Goal: Information Seeking & Learning: Check status

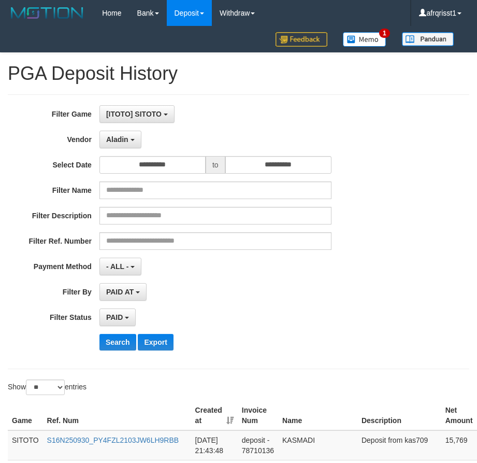
select select "**********"
select select "*"
select select "**"
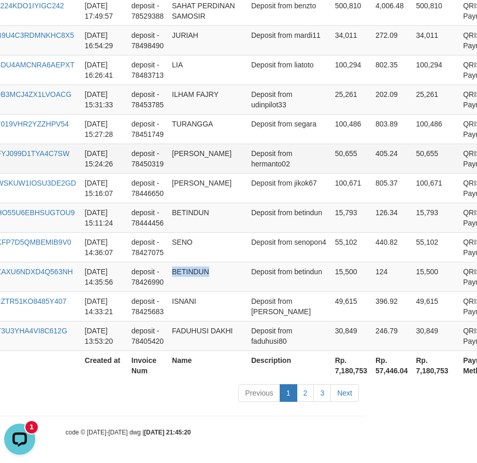
scroll to position [9, 0]
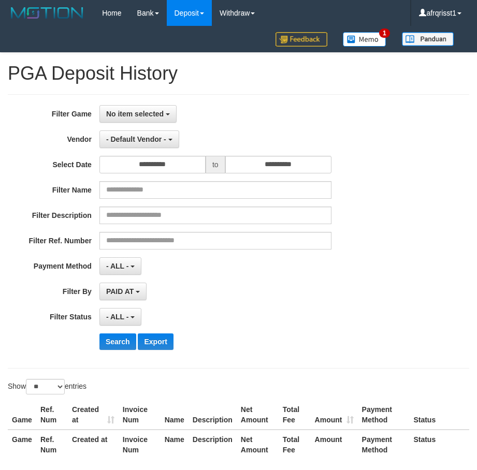
select select
select select "**"
click at [151, 142] on span "- Default Vendor -" at bounding box center [136, 139] width 60 height 8
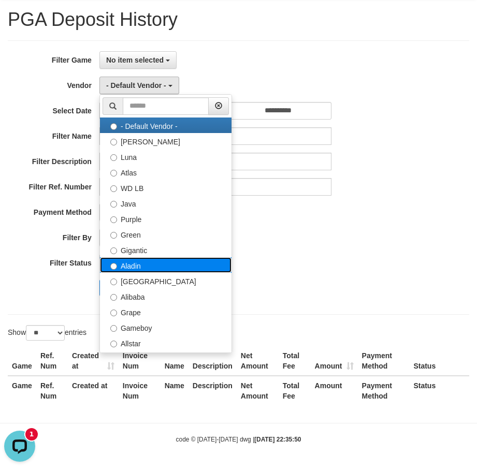
click at [140, 260] on label "Aladin" at bounding box center [166, 266] width 132 height 16
select select "**********"
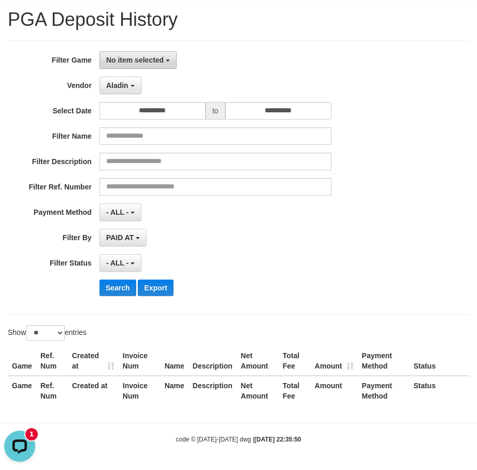
click at [140, 61] on span "No item selected" at bounding box center [135, 60] width 58 height 8
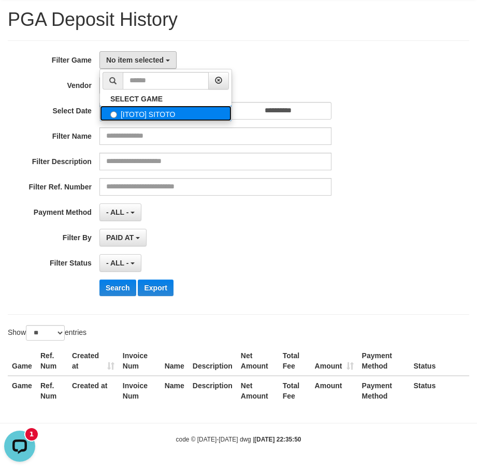
click at [159, 114] on label "[ITOTO] SITOTO" at bounding box center [166, 114] width 132 height 16
select select "****"
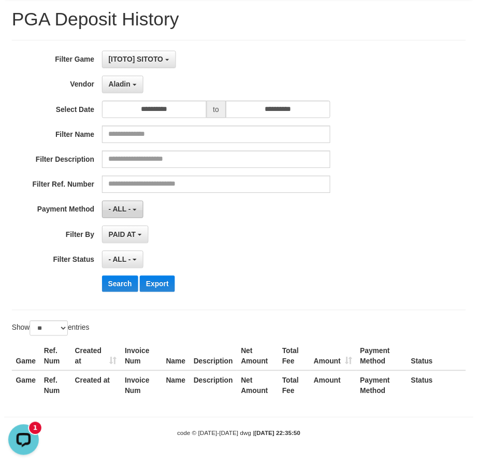
scroll to position [9, 0]
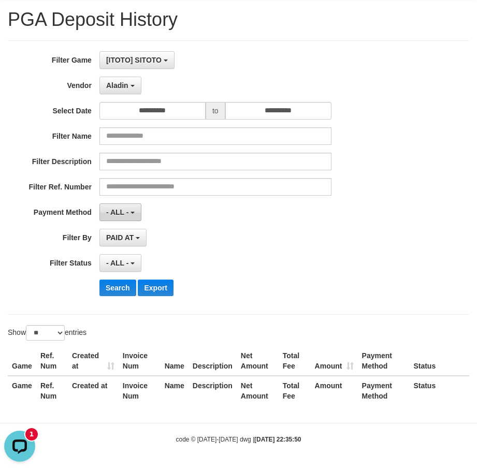
click at [122, 213] on span "- ALL -" at bounding box center [117, 212] width 23 height 8
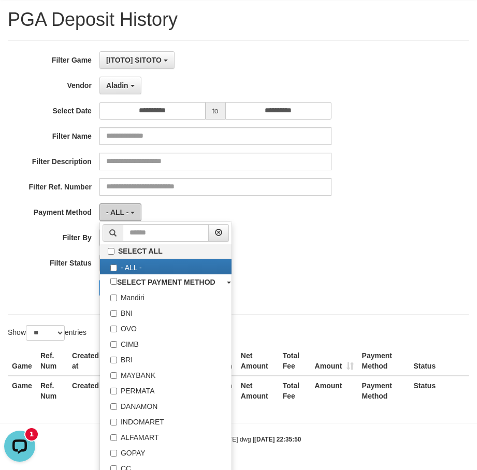
click at [122, 213] on span "- ALL -" at bounding box center [117, 212] width 23 height 8
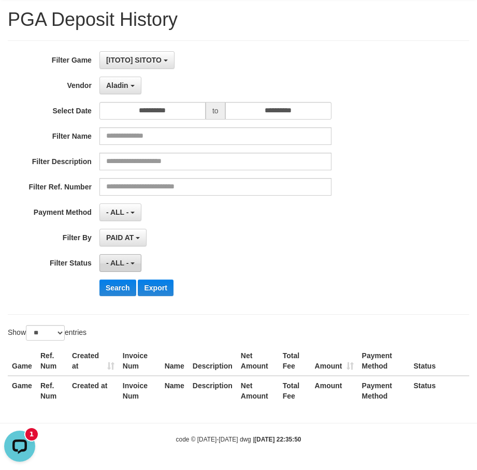
click at [116, 265] on span "- ALL -" at bounding box center [117, 263] width 23 height 8
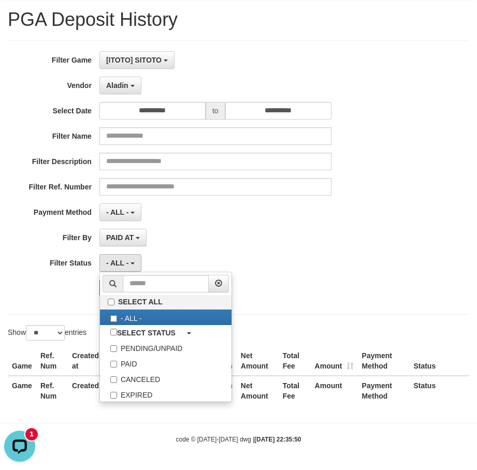
click at [121, 247] on div "**********" at bounding box center [199, 177] width 398 height 253
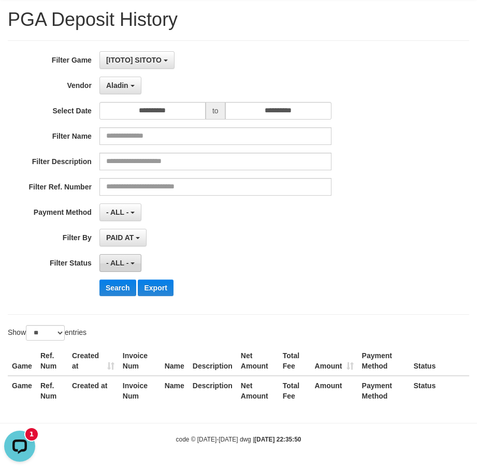
click at [125, 258] on button "- ALL -" at bounding box center [120, 263] width 42 height 18
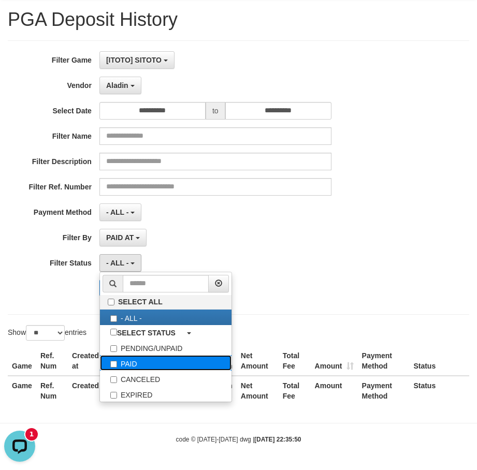
click at [130, 367] on label "PAID" at bounding box center [166, 363] width 132 height 16
select select "*"
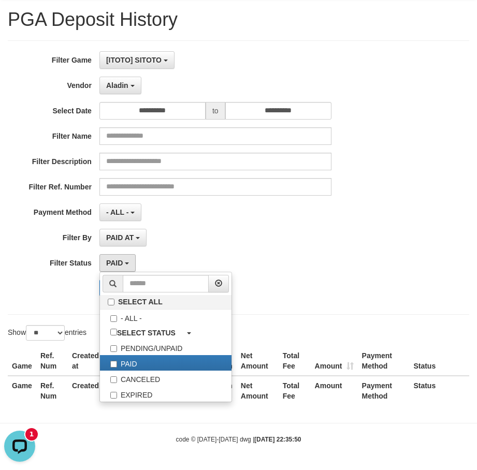
click at [229, 211] on div "- ALL - SELECT ALL - ALL - SELECT PAYMENT METHOD Mandiri BNI OVO CIMB BRI MAYBA…" at bounding box center [215, 213] width 232 height 18
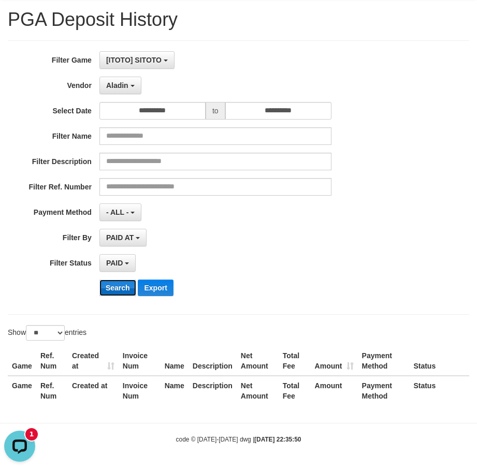
click at [117, 288] on button "Search" at bounding box center [117, 288] width 37 height 17
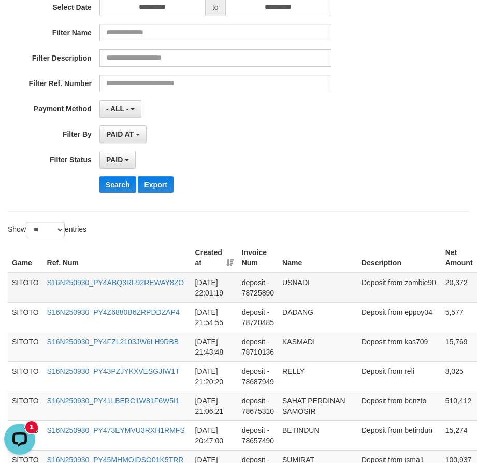
click at [295, 303] on td "USNADI" at bounding box center [317, 288] width 79 height 30
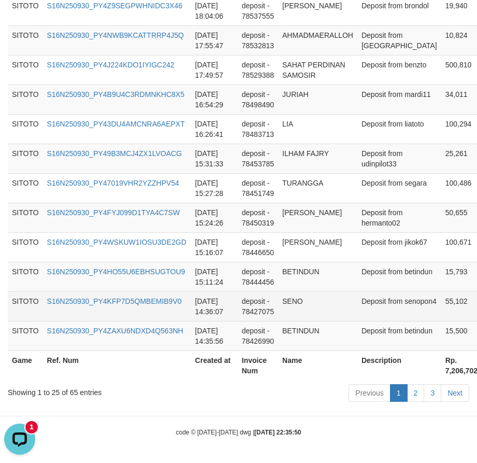
click at [293, 291] on td "SENO" at bounding box center [317, 306] width 79 height 30
copy td "SENO"
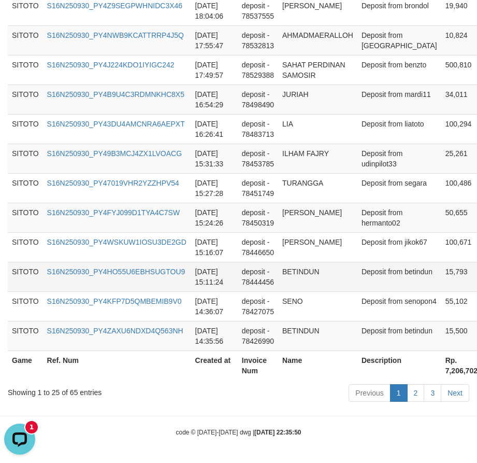
click at [291, 262] on td "BETINDUN" at bounding box center [317, 277] width 79 height 30
copy td "BETINDUN"
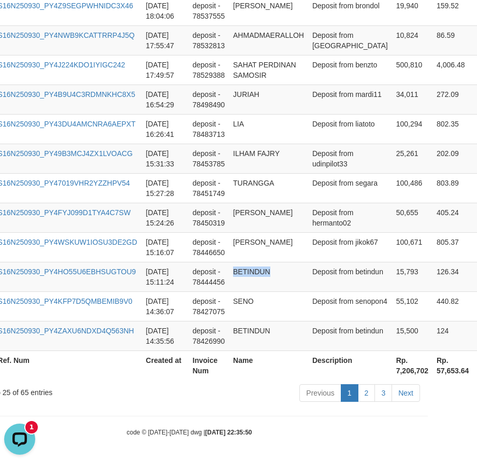
scroll to position [974, 101]
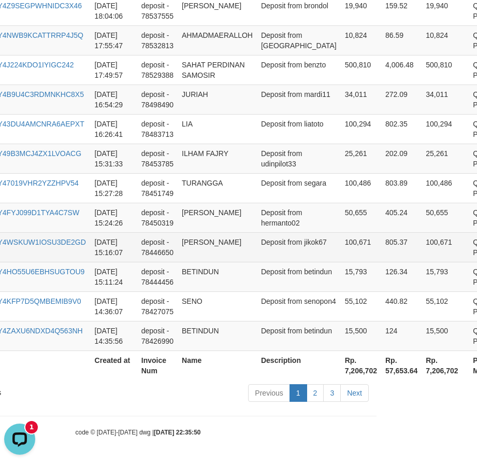
click at [190, 232] on td "[PERSON_NAME]" at bounding box center [217, 247] width 79 height 30
drag, startPoint x: 190, startPoint y: 216, endPoint x: 205, endPoint y: 220, distance: 16.1
click at [205, 232] on td "[PERSON_NAME]" at bounding box center [217, 247] width 79 height 30
copy td "[PERSON_NAME]"
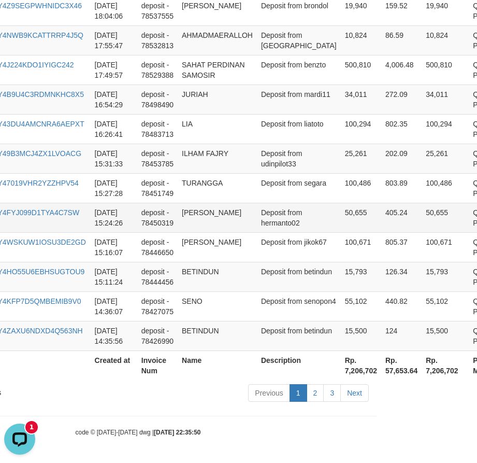
click at [182, 203] on td "[PERSON_NAME]" at bounding box center [217, 218] width 79 height 30
drag, startPoint x: 182, startPoint y: 169, endPoint x: 232, endPoint y: 172, distance: 49.8
click at [228, 203] on td "[PERSON_NAME]" at bounding box center [217, 218] width 79 height 30
copy td "[PERSON_NAME]"
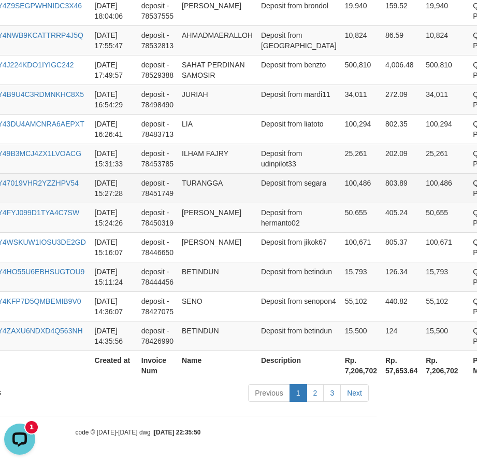
click at [196, 173] on td "TURANGGA" at bounding box center [217, 188] width 79 height 30
drag, startPoint x: 196, startPoint y: 140, endPoint x: 207, endPoint y: 144, distance: 11.8
click at [196, 173] on td "TURANGGA" at bounding box center [217, 188] width 79 height 30
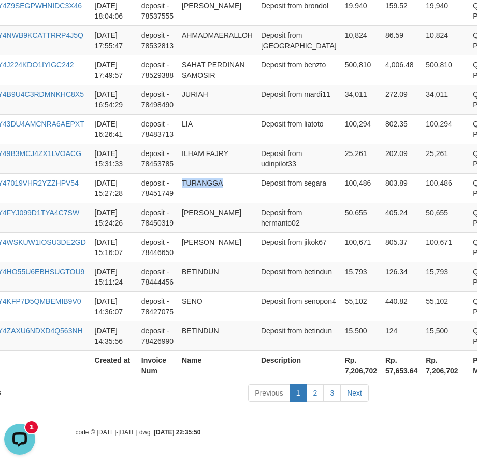
copy td "TURANGGA"
click at [189, 144] on td "ILHAM FAJRY" at bounding box center [217, 159] width 79 height 30
drag, startPoint x: 189, startPoint y: 105, endPoint x: 210, endPoint y: 103, distance: 20.8
click at [210, 144] on td "ILHAM FAJRY" at bounding box center [217, 159] width 79 height 30
copy td "ILHAM FAJRY"
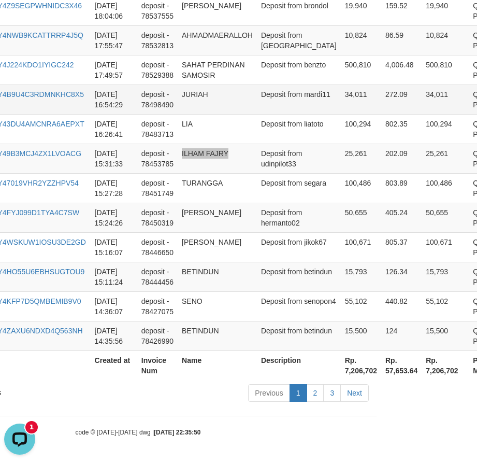
scroll to position [818, 101]
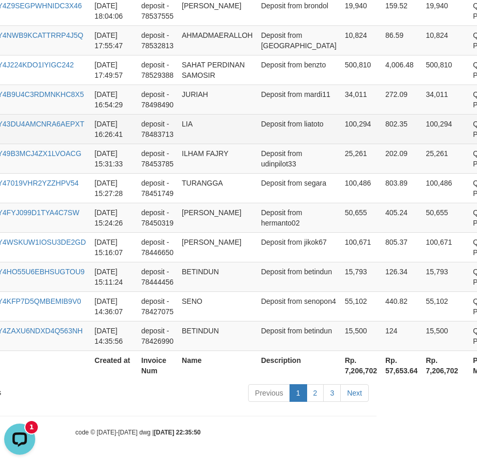
click at [177, 144] on td "deposit - 78483713" at bounding box center [157, 129] width 40 height 30
click at [184, 144] on td "LIA" at bounding box center [217, 129] width 79 height 30
copy td "LIA"
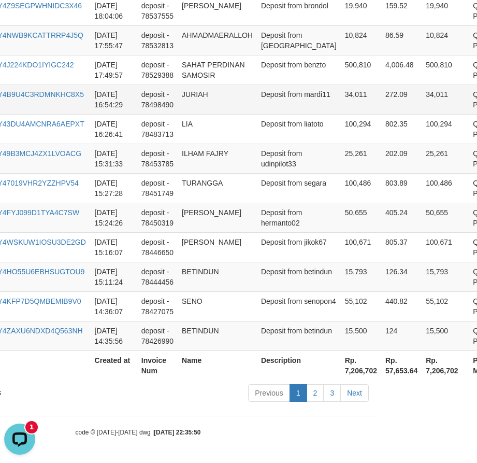
click at [189, 114] on td "JURIAH" at bounding box center [217, 99] width 79 height 30
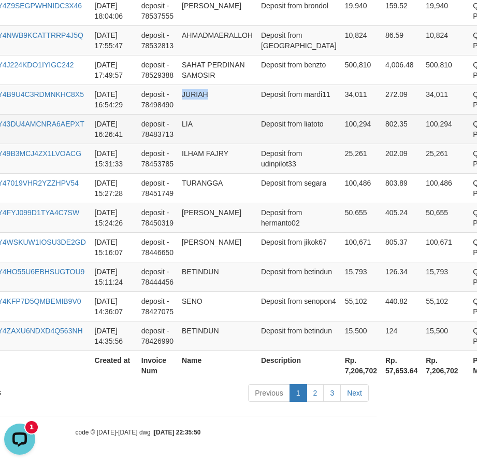
copy td "JURIAH"
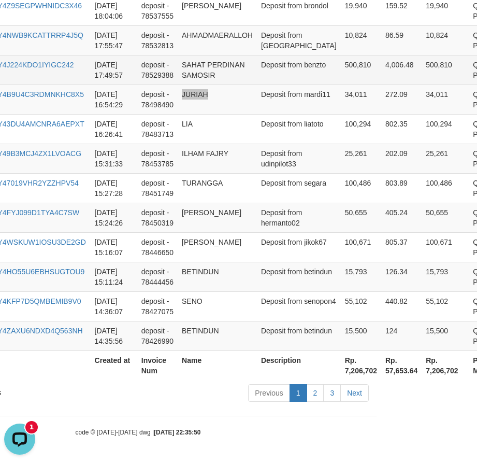
scroll to position [766, 101]
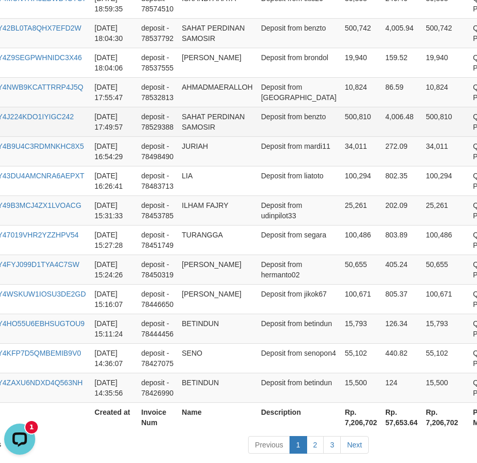
click at [190, 136] on td "SAHAT PERDINAN SAMOSIR" at bounding box center [217, 122] width 79 height 30
drag, startPoint x: 190, startPoint y: 210, endPoint x: 208, endPoint y: 217, distance: 19.3
click at [208, 136] on td "SAHAT PERDINAN SAMOSIR" at bounding box center [217, 122] width 79 height 30
copy td "SAHAT PERDINAN SAMOSIR"
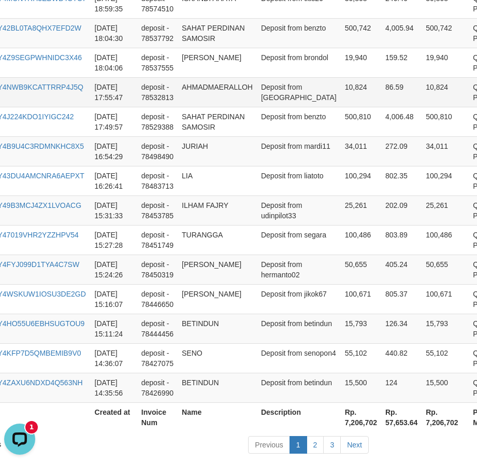
click at [191, 107] on td "AHMADMAERALLOH" at bounding box center [217, 92] width 79 height 30
copy td "AHMADMAERALLOH"
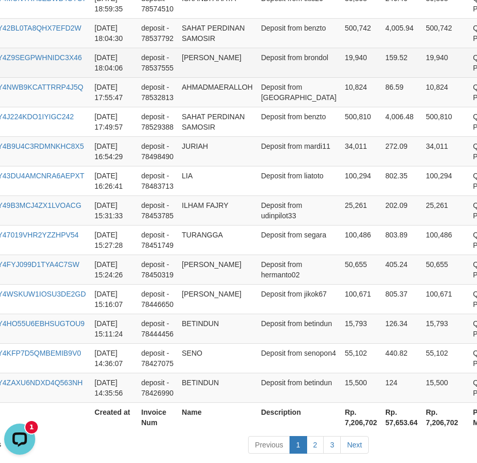
click at [196, 77] on td "[PERSON_NAME]" at bounding box center [217, 63] width 79 height 30
click at [186, 77] on td "[PERSON_NAME]" at bounding box center [217, 63] width 79 height 30
drag, startPoint x: 186, startPoint y: 132, endPoint x: 207, endPoint y: 132, distance: 21.2
click at [207, 77] on td "[PERSON_NAME]" at bounding box center [217, 63] width 79 height 30
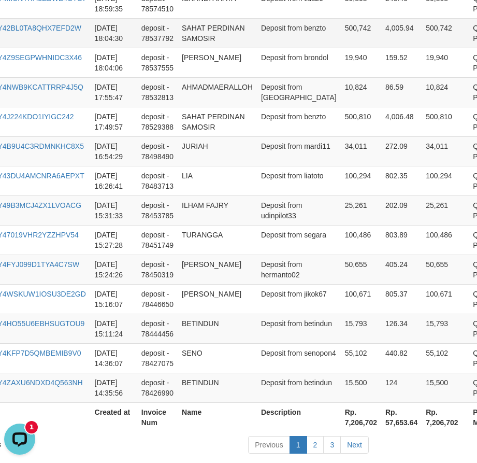
click at [180, 48] on td "SAHAT PERDINAN SAMOSIR" at bounding box center [217, 33] width 79 height 30
drag, startPoint x: 180, startPoint y: 100, endPoint x: 211, endPoint y: 113, distance: 33.7
click at [211, 48] on td "SAHAT PERDINAN SAMOSIR" at bounding box center [217, 33] width 79 height 30
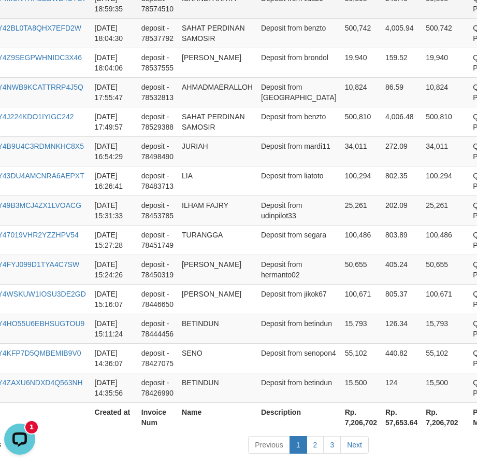
click at [183, 18] on td "ISKANDI AHAYA" at bounding box center [217, 4] width 79 height 30
drag, startPoint x: 183, startPoint y: 67, endPoint x: 222, endPoint y: 69, distance: 38.4
click at [222, 18] on td "ISKANDI AHAYA" at bounding box center [217, 4] width 79 height 30
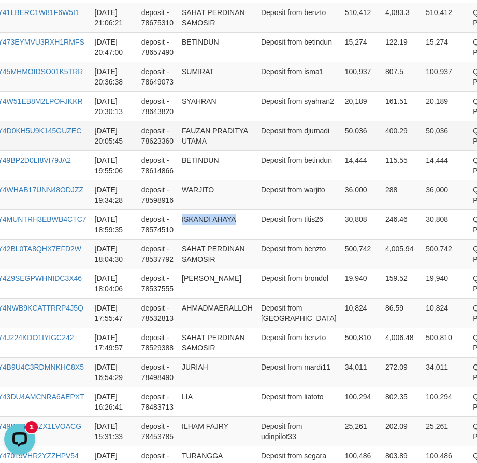
scroll to position [507, 101]
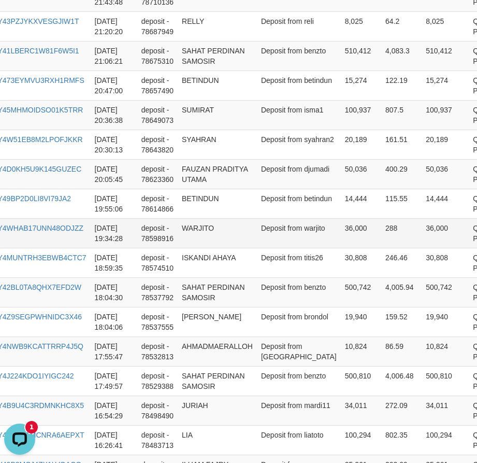
click at [195, 248] on td "WARJITO" at bounding box center [217, 233] width 79 height 30
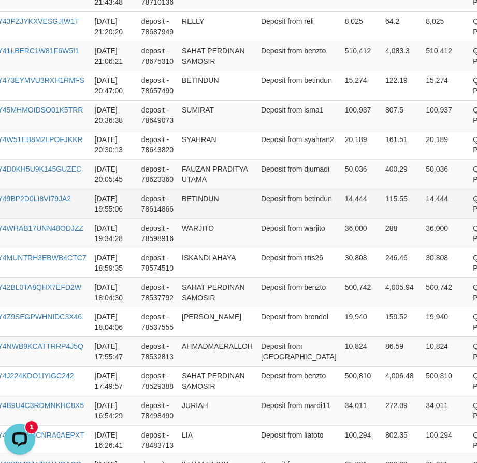
click at [184, 218] on td "BETINDUN" at bounding box center [217, 204] width 79 height 30
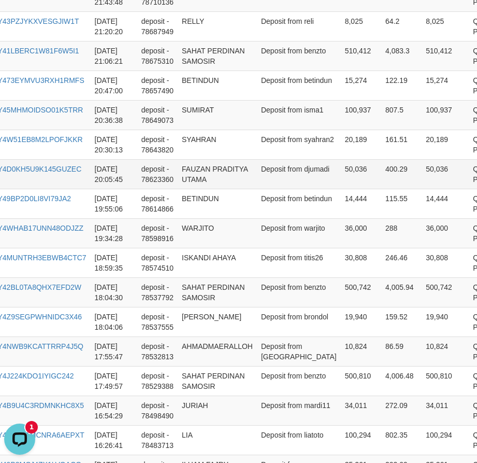
click at [189, 189] on td "FAUZAN PRADITYA UTAMA" at bounding box center [217, 174] width 79 height 30
drag, startPoint x: 194, startPoint y: 220, endPoint x: 216, endPoint y: 230, distance: 23.4
click at [216, 189] on td "FAUZAN PRADITYA UTAMA" at bounding box center [217, 174] width 79 height 30
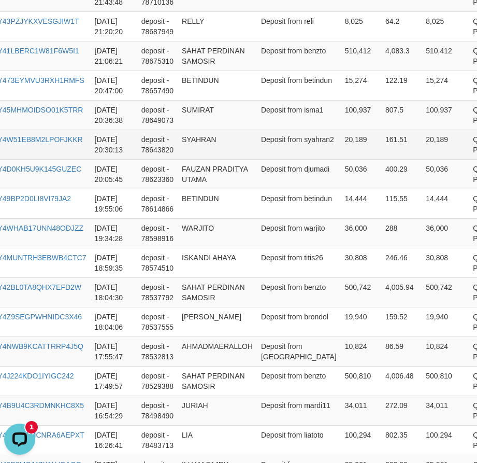
click at [193, 159] on td "SYAHRAN" at bounding box center [217, 145] width 79 height 30
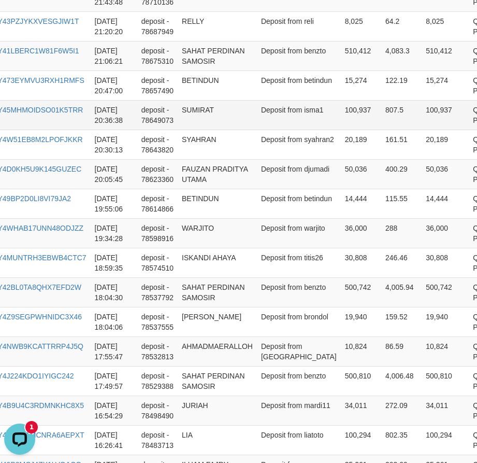
click at [192, 130] on td "SUMIRAT" at bounding box center [217, 115] width 79 height 30
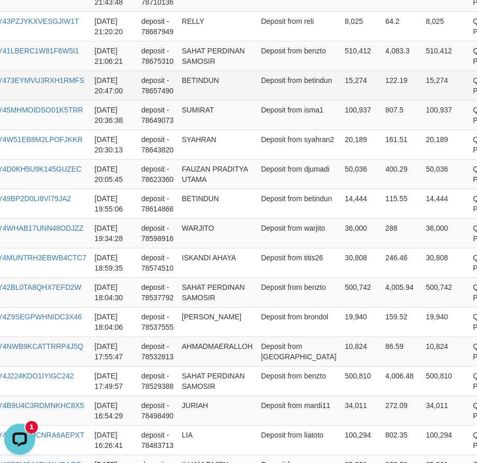
click at [198, 100] on td "BETINDUN" at bounding box center [217, 85] width 79 height 30
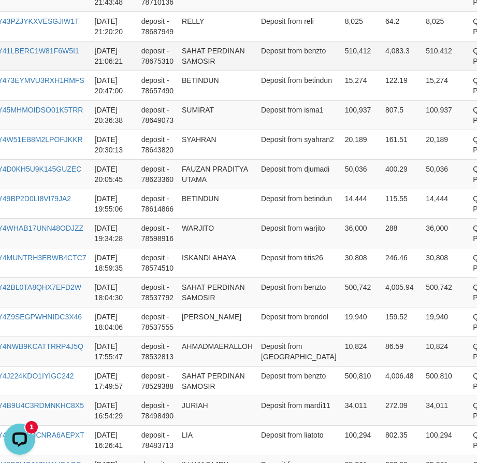
click at [193, 70] on td "SAHAT PERDINAN SAMOSIR" at bounding box center [217, 56] width 79 height 30
drag, startPoint x: 193, startPoint y: 82, endPoint x: 219, endPoint y: 91, distance: 27.9
click at [219, 70] on td "SAHAT PERDINAN SAMOSIR" at bounding box center [217, 56] width 79 height 30
click at [192, 70] on td "SAHAT PERDINAN SAMOSIR" at bounding box center [217, 56] width 79 height 30
drag, startPoint x: 192, startPoint y: 85, endPoint x: 214, endPoint y: 94, distance: 24.0
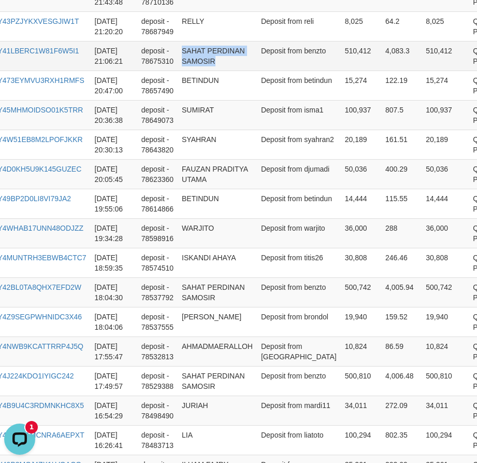
click at [214, 70] on td "SAHAT PERDINAN SAMOSIR" at bounding box center [217, 56] width 79 height 30
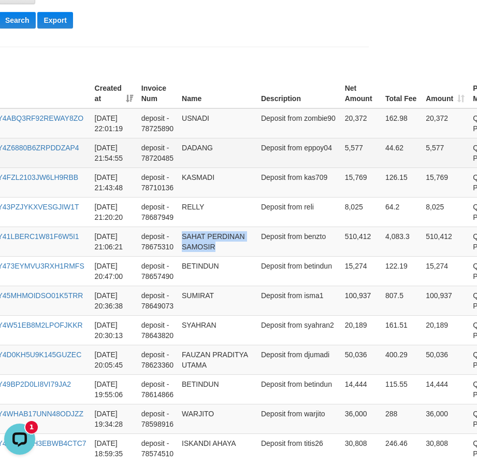
scroll to position [300, 101]
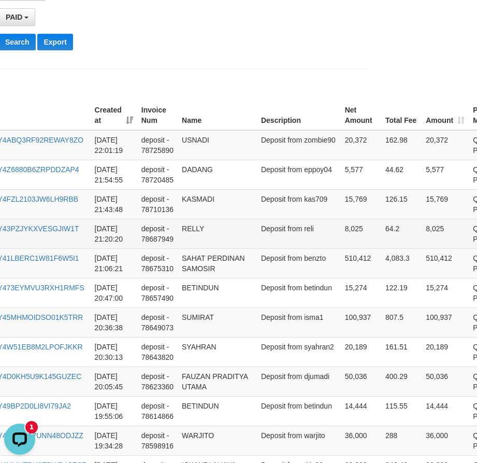
click at [187, 248] on td "RELLY" at bounding box center [217, 234] width 79 height 30
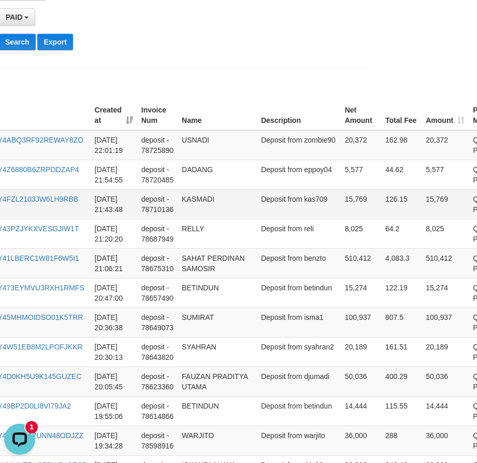
click at [183, 219] on td "KASMADI" at bounding box center [217, 204] width 79 height 30
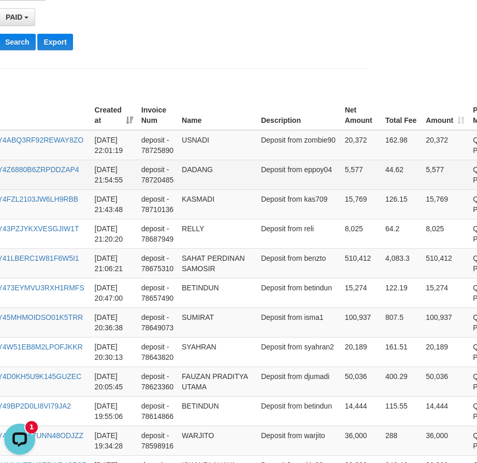
click at [192, 179] on td "DADANG" at bounding box center [217, 175] width 79 height 30
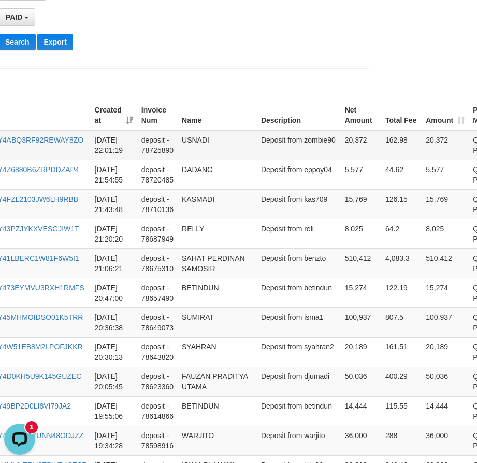
click at [187, 139] on td "USNADI" at bounding box center [217, 145] width 79 height 30
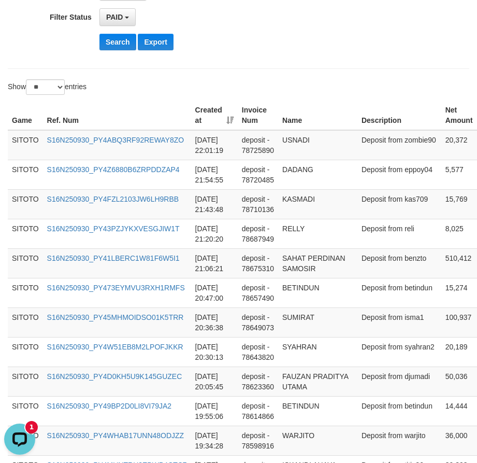
drag, startPoint x: 153, startPoint y: 94, endPoint x: 10, endPoint y: 93, distance: 143.0
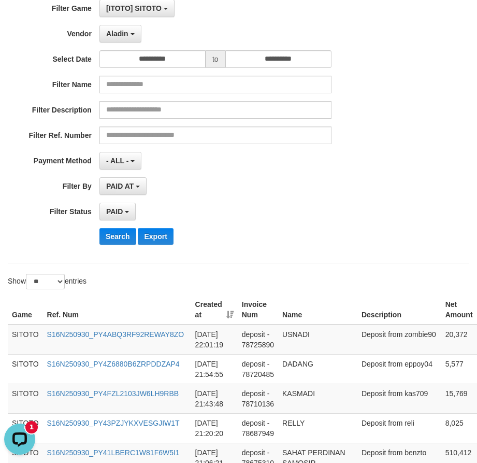
scroll to position [41, 0]
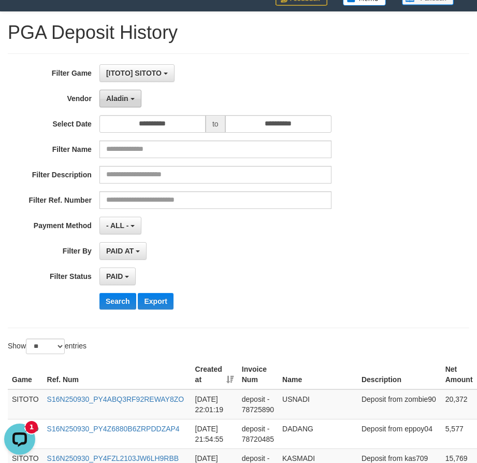
click at [130, 103] on button "Aladin" at bounding box center [120, 99] width 42 height 18
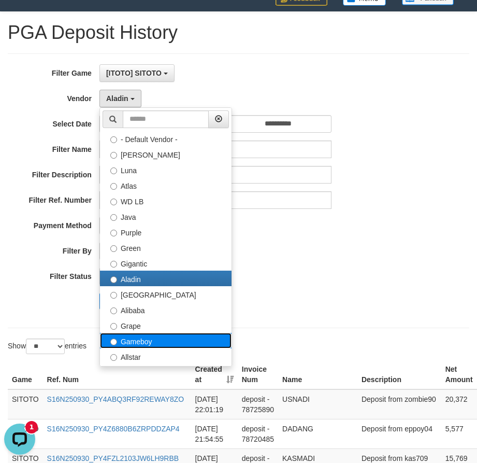
click at [177, 338] on label "Gameboy" at bounding box center [166, 341] width 132 height 16
select select "**********"
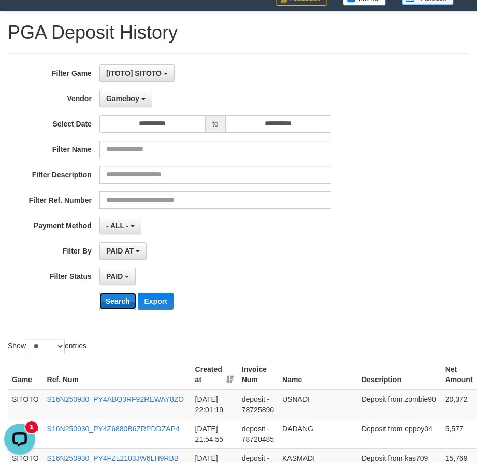
click at [117, 304] on button "Search" at bounding box center [117, 301] width 37 height 17
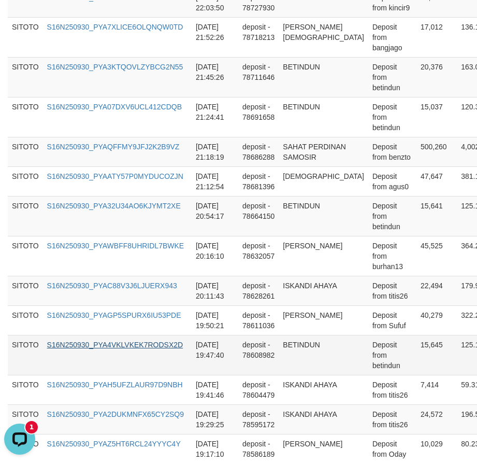
scroll to position [994, 0]
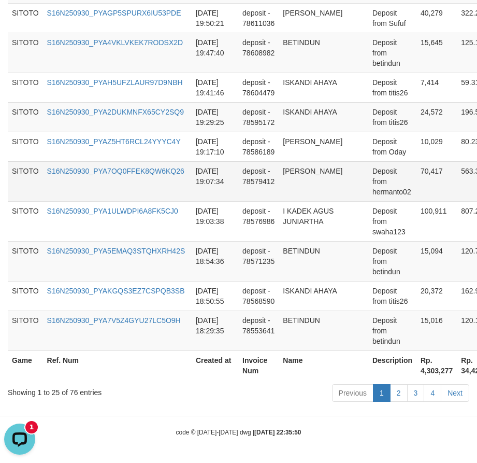
click at [290, 192] on td "[PERSON_NAME]" at bounding box center [324, 181] width 90 height 40
click at [397, 389] on link "2" at bounding box center [399, 393] width 18 height 18
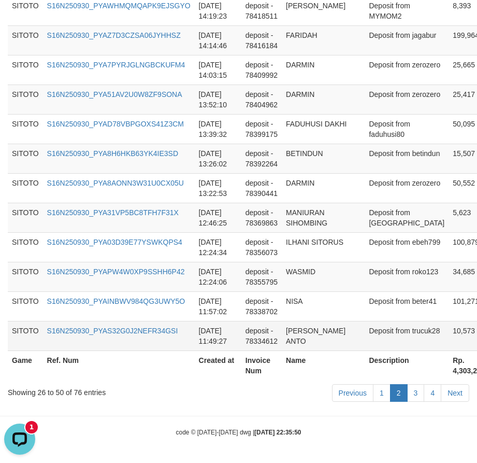
scroll to position [1025, 0]
click at [415, 391] on link "3" at bounding box center [416, 393] width 18 height 18
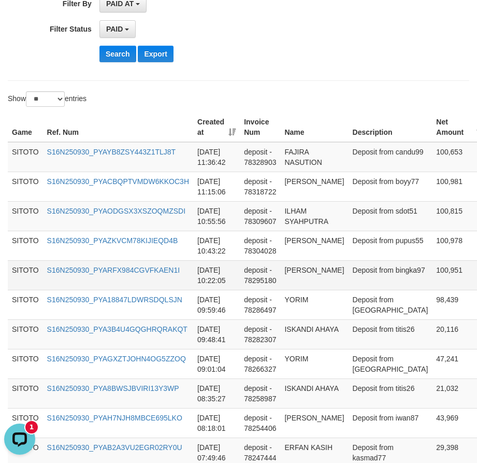
scroll to position [288, 25]
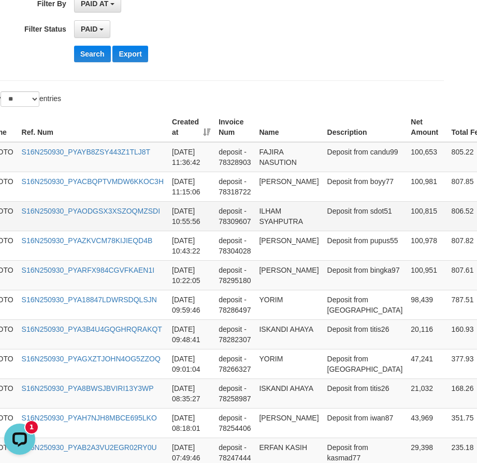
click at [264, 231] on td "ILHAM SYAHPUTRA" at bounding box center [289, 216] width 68 height 30
drag, startPoint x: 264, startPoint y: 231, endPoint x: 304, endPoint y: 242, distance: 41.0
click at [292, 231] on td "ILHAM SYAHPUTRA" at bounding box center [289, 216] width 68 height 30
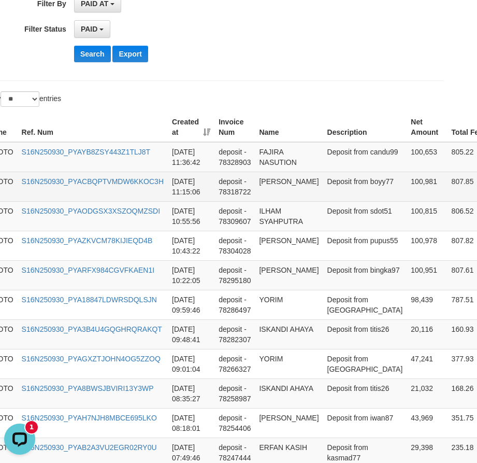
click at [278, 192] on td "[PERSON_NAME]" at bounding box center [289, 187] width 68 height 30
click at [279, 192] on td "[PERSON_NAME]" at bounding box center [289, 187] width 68 height 30
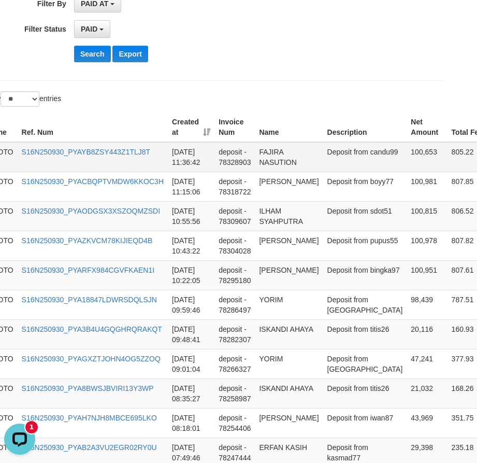
click at [265, 149] on td "FAJIRA NASUTION" at bounding box center [289, 157] width 68 height 30
drag, startPoint x: 265, startPoint y: 149, endPoint x: 290, endPoint y: 161, distance: 27.6
click at [290, 161] on td "FAJIRA NASUTION" at bounding box center [289, 157] width 68 height 30
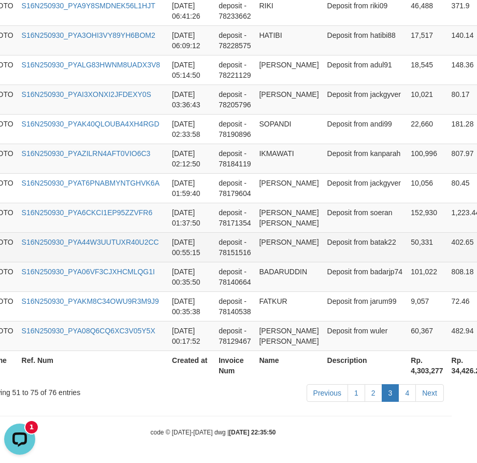
scroll to position [974, 25]
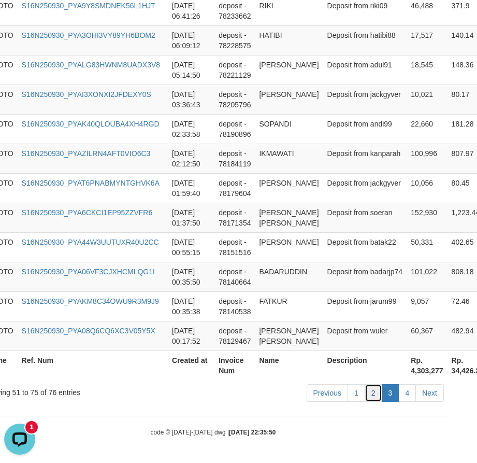
click at [374, 389] on link "2" at bounding box center [374, 393] width 18 height 18
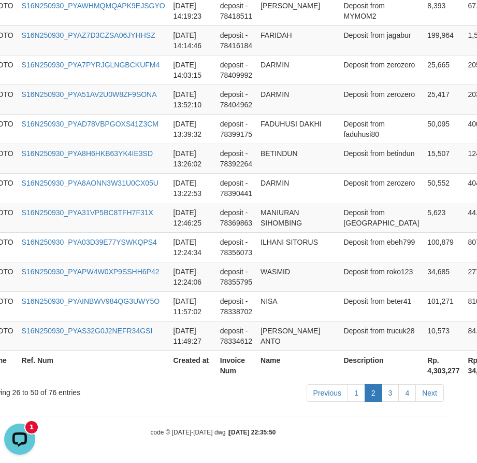
scroll to position [1025, 25]
click at [266, 321] on td "[PERSON_NAME] ANTO" at bounding box center [297, 336] width 83 height 30
drag, startPoint x: 266, startPoint y: 321, endPoint x: 306, endPoint y: 321, distance: 39.9
click at [306, 321] on td "[PERSON_NAME] ANTO" at bounding box center [297, 336] width 83 height 30
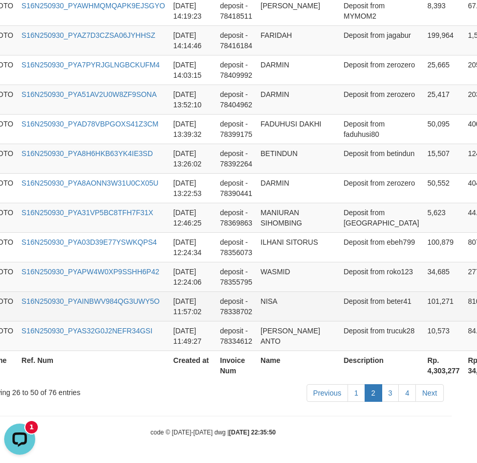
click at [265, 291] on td "NISA" at bounding box center [297, 306] width 83 height 30
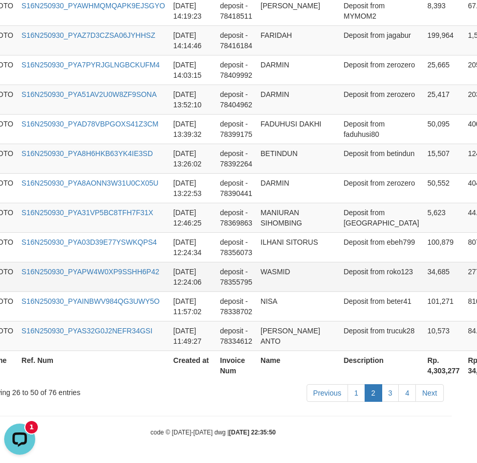
click at [308, 262] on td "WASMID" at bounding box center [297, 277] width 83 height 30
click at [265, 321] on td "[PERSON_NAME] ANTO" at bounding box center [297, 336] width 83 height 30
drag, startPoint x: 265, startPoint y: 320, endPoint x: 394, endPoint y: 310, distance: 128.9
click at [324, 321] on td "[PERSON_NAME] ANTO" at bounding box center [297, 336] width 83 height 30
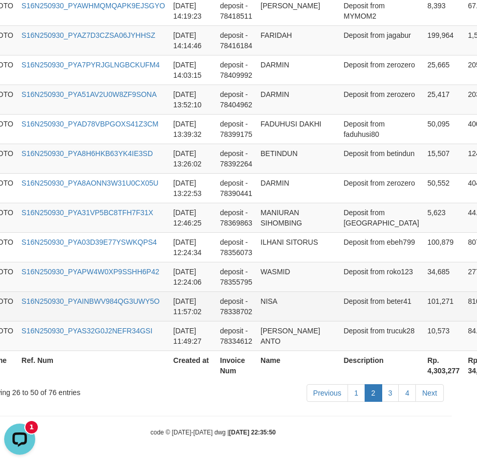
drag, startPoint x: 285, startPoint y: 280, endPoint x: 277, endPoint y: 280, distance: 8.3
click at [285, 291] on td "NISA" at bounding box center [297, 306] width 83 height 30
click at [261, 291] on td "NISA" at bounding box center [297, 306] width 83 height 30
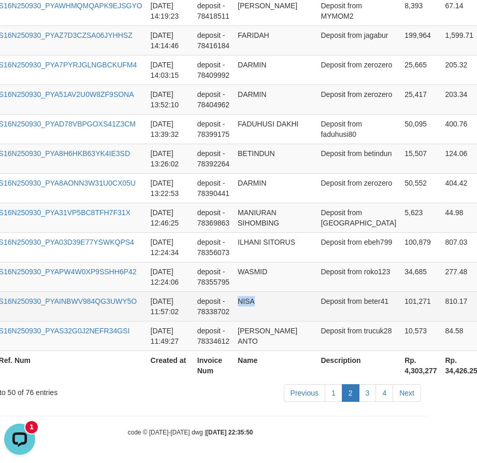
scroll to position [1025, 133]
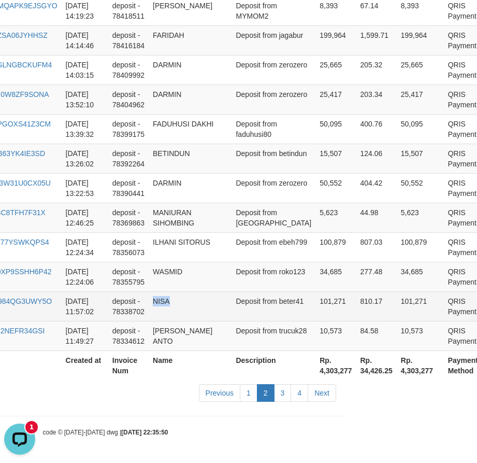
drag, startPoint x: 338, startPoint y: 306, endPoint x: 415, endPoint y: 300, distance: 76.9
click at [397, 291] on td "101,271" at bounding box center [420, 306] width 47 height 30
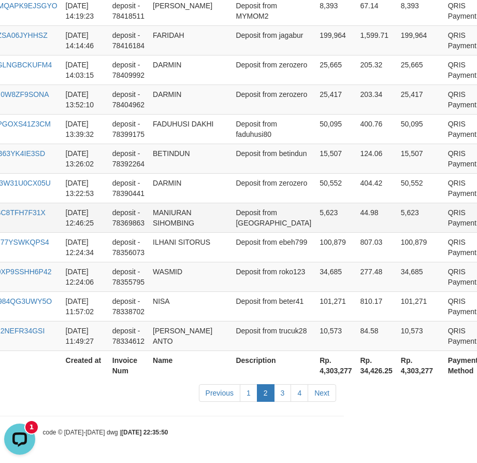
click at [257, 203] on td "Deposit from [GEOGRAPHIC_DATA]" at bounding box center [274, 218] width 84 height 30
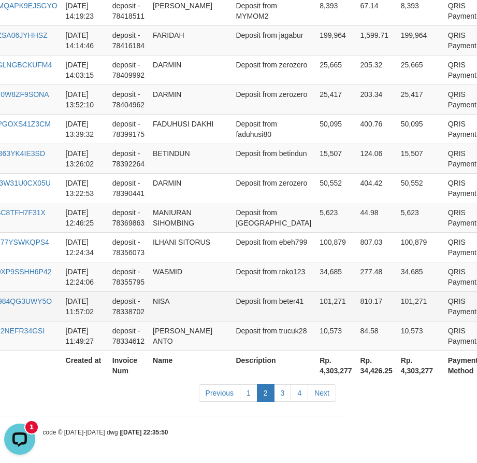
click at [162, 291] on td "NISA" at bounding box center [190, 306] width 83 height 30
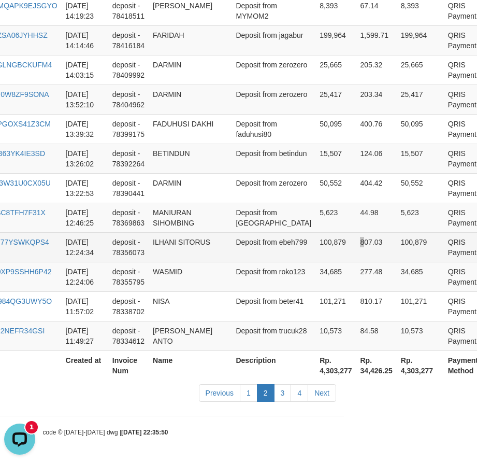
drag, startPoint x: 326, startPoint y: 230, endPoint x: 330, endPoint y: 217, distance: 13.0
click at [356, 232] on td "807.03" at bounding box center [376, 247] width 40 height 30
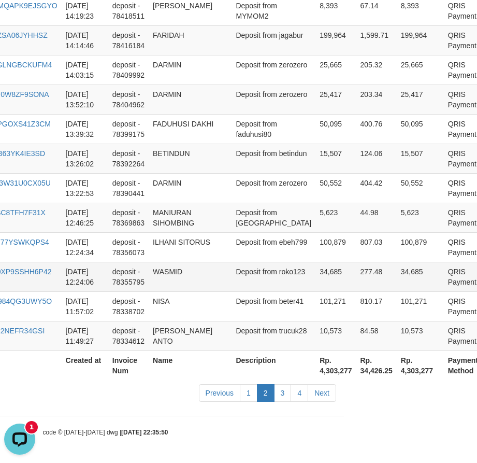
click at [168, 262] on td "WASMID" at bounding box center [190, 277] width 83 height 30
click at [169, 262] on td "WASMID" at bounding box center [190, 277] width 83 height 30
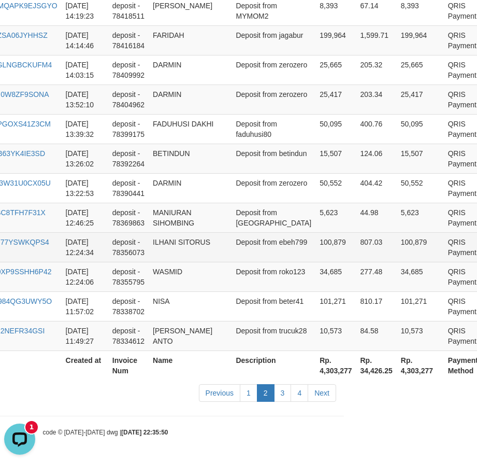
click at [160, 232] on td "ILHANI SITORUS" at bounding box center [190, 247] width 83 height 30
drag, startPoint x: 161, startPoint y: 200, endPoint x: 196, endPoint y: 201, distance: 35.2
click at [196, 232] on td "ILHANI SITORUS" at bounding box center [190, 247] width 83 height 30
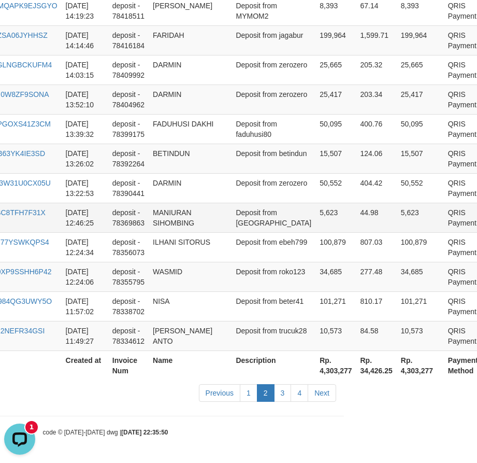
click at [167, 203] on td "MANIURAN SIHOMBING" at bounding box center [190, 218] width 83 height 30
drag, startPoint x: 167, startPoint y: 160, endPoint x: 191, endPoint y: 175, distance: 28.6
click at [192, 203] on td "MANIURAN SIHOMBING" at bounding box center [190, 218] width 83 height 30
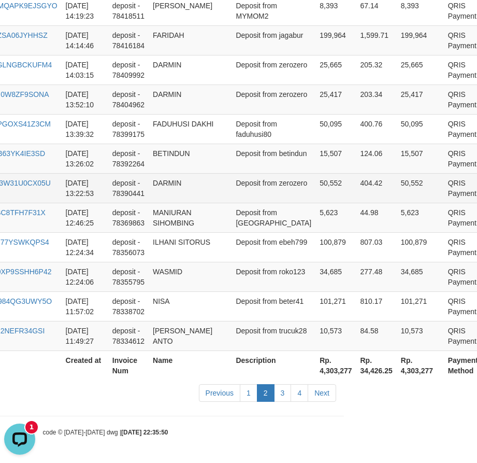
click at [166, 173] on td "DARMIN" at bounding box center [190, 188] width 83 height 30
click at [276, 173] on td "Deposit from zerozero" at bounding box center [274, 188] width 84 height 30
click at [316, 173] on td "50,552" at bounding box center [336, 188] width 40 height 30
drag, startPoint x: 294, startPoint y: 119, endPoint x: 312, endPoint y: 132, distance: 22.3
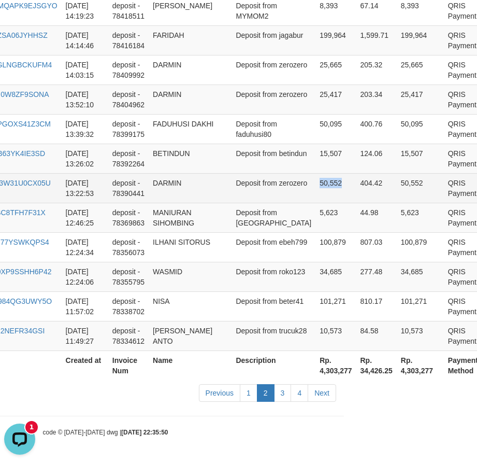
click at [316, 173] on td "50,552" at bounding box center [336, 188] width 40 height 30
click at [167, 173] on td "DARMIN" at bounding box center [190, 188] width 83 height 30
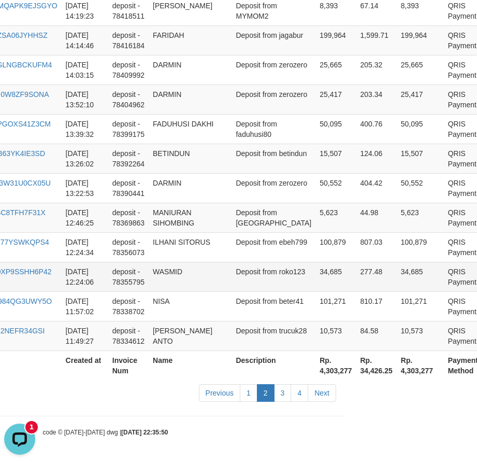
click at [319, 262] on td "34,685" at bounding box center [336, 277] width 40 height 30
click at [316, 262] on td "34,685" at bounding box center [336, 277] width 40 height 30
drag, startPoint x: 239, startPoint y: 173, endPoint x: 239, endPoint y: 164, distance: 8.8
click at [239, 203] on td "Deposit from [GEOGRAPHIC_DATA]" at bounding box center [274, 218] width 84 height 30
drag, startPoint x: 275, startPoint y: 269, endPoint x: 278, endPoint y: 260, distance: 9.8
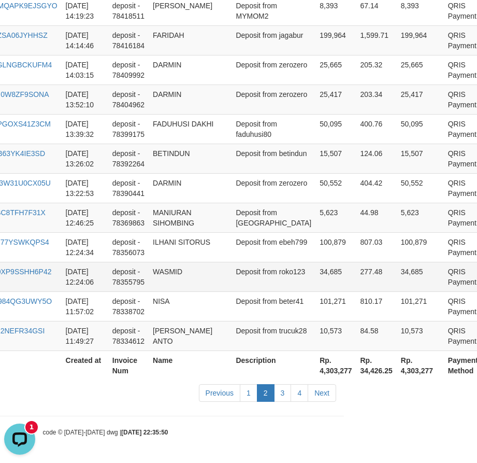
click at [275, 269] on td "Deposit from roko123" at bounding box center [274, 277] width 84 height 30
click at [239, 144] on td "Deposit from betindun" at bounding box center [274, 159] width 84 height 30
click at [169, 144] on td "BETINDUN" at bounding box center [190, 159] width 83 height 30
drag, startPoint x: 169, startPoint y: 79, endPoint x: 471, endPoint y: 232, distance: 338.1
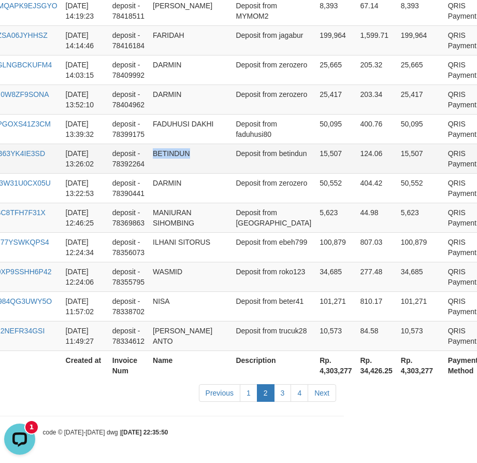
click at [173, 144] on td "BETINDUN" at bounding box center [190, 159] width 83 height 30
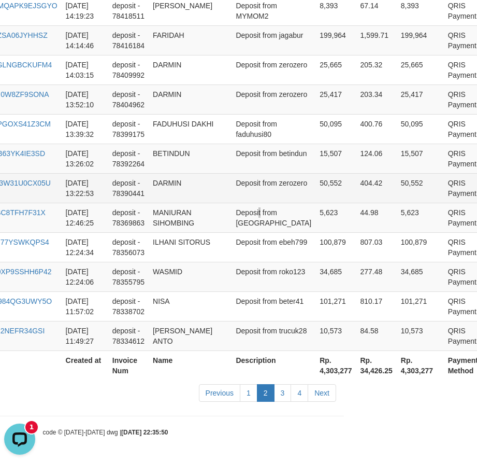
drag, startPoint x: 258, startPoint y: 161, endPoint x: 256, endPoint y: 149, distance: 12.1
click at [257, 203] on td "Deposit from [GEOGRAPHIC_DATA]" at bounding box center [274, 218] width 84 height 30
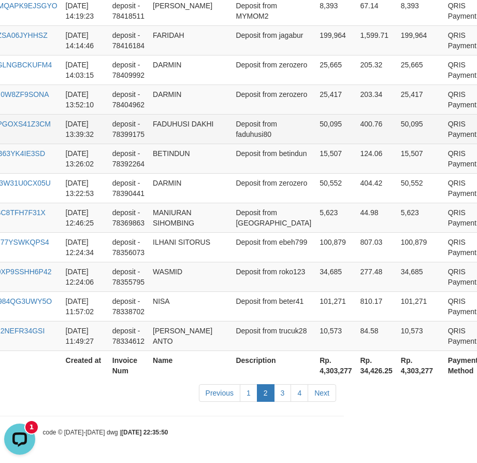
click at [161, 114] on td "FADUHUSI DAKHI" at bounding box center [190, 129] width 83 height 30
drag, startPoint x: 161, startPoint y: 89, endPoint x: 201, endPoint y: 91, distance: 39.4
click at [201, 114] on td "FADUHUSI DAKHI" at bounding box center [190, 129] width 83 height 30
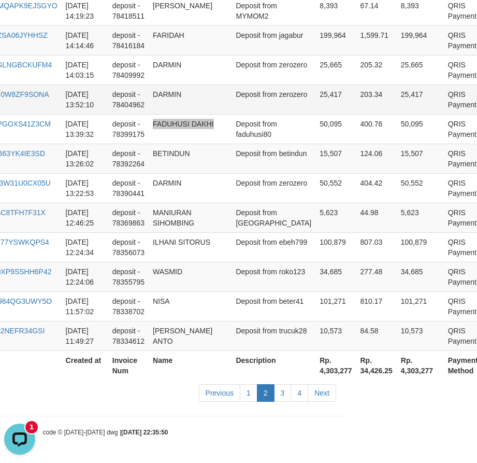
scroll to position [922, 133]
click at [182, 106] on td "DARMIN" at bounding box center [190, 99] width 83 height 30
click at [167, 106] on td "DARMIN" at bounding box center [190, 99] width 83 height 30
drag, startPoint x: 167, startPoint y: 106, endPoint x: 199, endPoint y: 120, distance: 35.0
click at [167, 106] on td "DARMIN" at bounding box center [190, 99] width 83 height 30
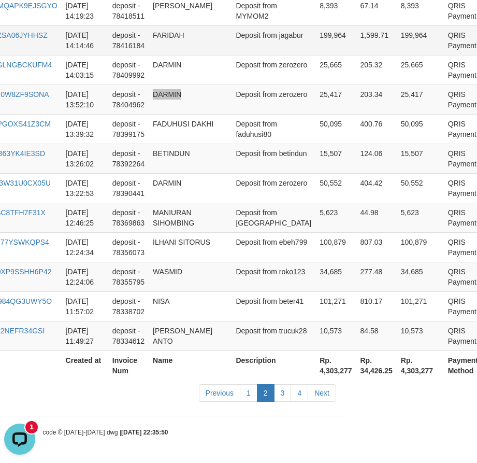
scroll to position [870, 133]
click at [155, 55] on td "FARIDAH" at bounding box center [190, 40] width 83 height 30
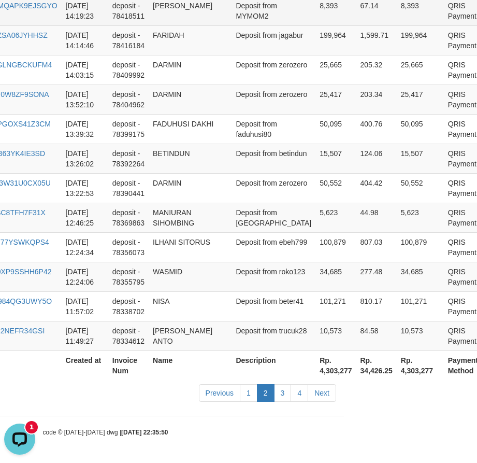
click at [160, 25] on td "[PERSON_NAME]" at bounding box center [190, 11] width 83 height 30
drag, startPoint x: 160, startPoint y: 36, endPoint x: 177, endPoint y: 38, distance: 17.2
click at [177, 25] on td "[PERSON_NAME]" at bounding box center [190, 11] width 83 height 30
click at [147, 25] on td "deposit - 78418511" at bounding box center [128, 11] width 40 height 30
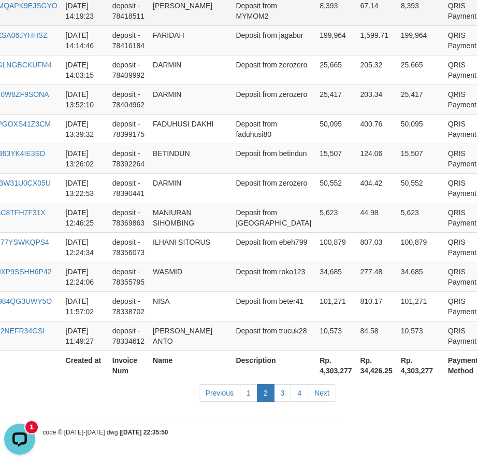
click at [158, 25] on td "[PERSON_NAME]" at bounding box center [190, 11] width 83 height 30
drag, startPoint x: 158, startPoint y: 37, endPoint x: 181, endPoint y: 37, distance: 23.3
click at [181, 25] on td "[PERSON_NAME]" at bounding box center [190, 11] width 83 height 30
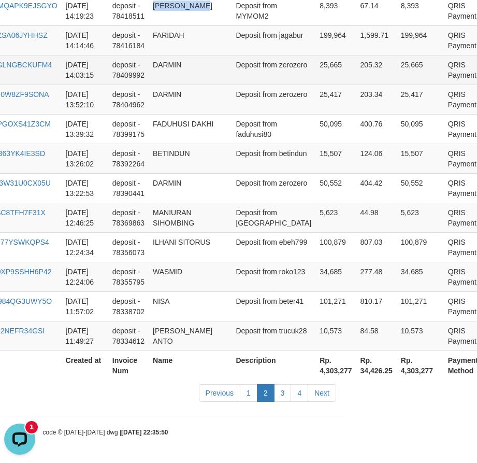
scroll to position [818, 133]
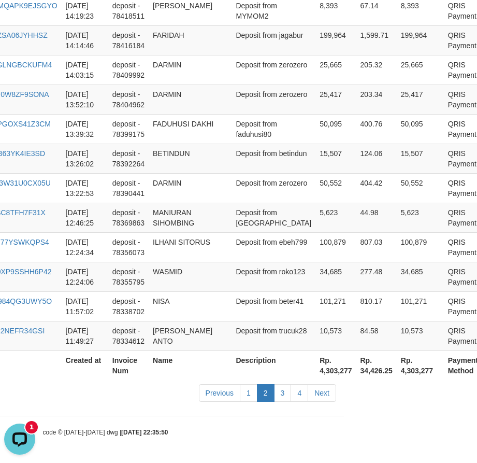
drag, startPoint x: 162, startPoint y: 54, endPoint x: 189, endPoint y: 54, distance: 26.9
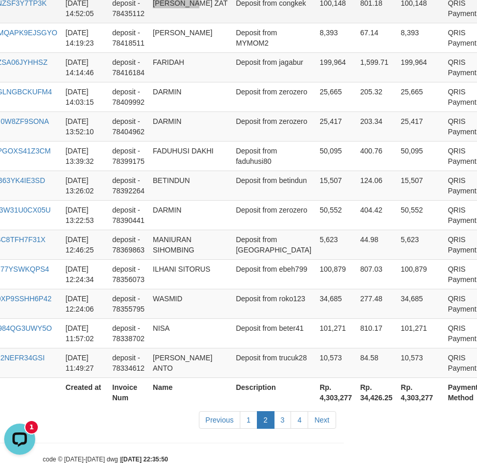
scroll to position [766, 133]
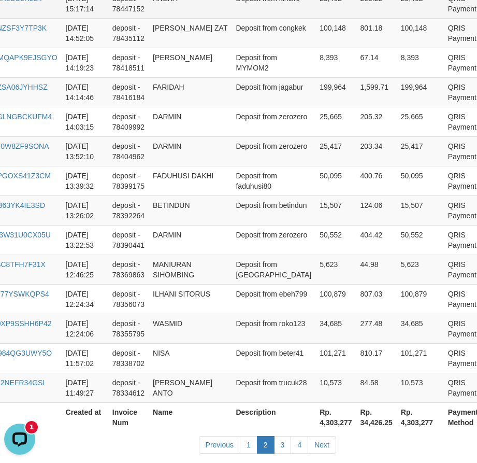
click at [162, 18] on td "ANEKA" at bounding box center [190, 4] width 83 height 30
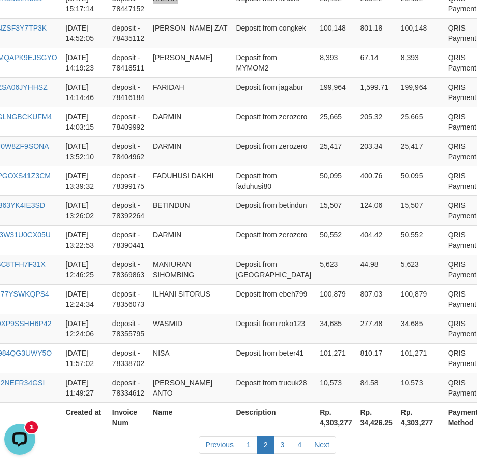
scroll to position [714, 133]
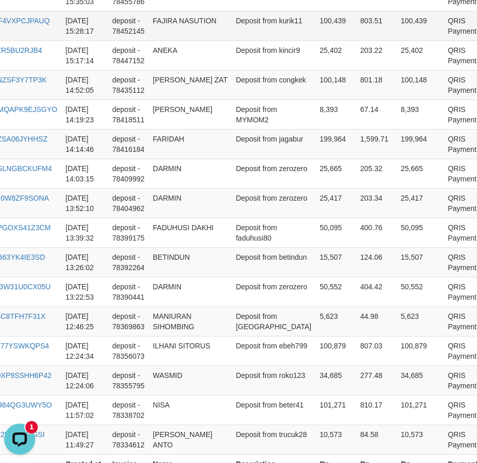
click at [161, 40] on td "FAJIRA NASUTION" at bounding box center [190, 26] width 83 height 30
drag, startPoint x: 161, startPoint y: 95, endPoint x: 184, endPoint y: 95, distance: 23.3
click at [184, 40] on td "FAJIRA NASUTION" at bounding box center [190, 26] width 83 height 30
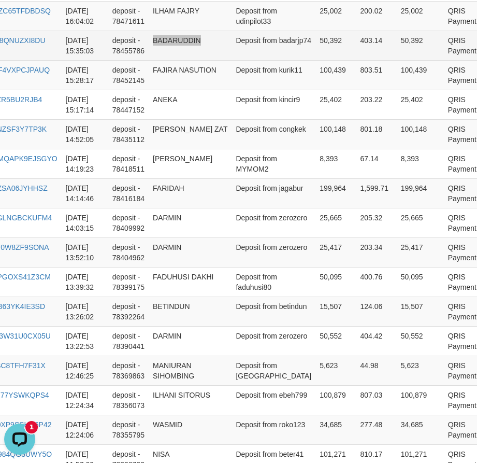
scroll to position [663, 133]
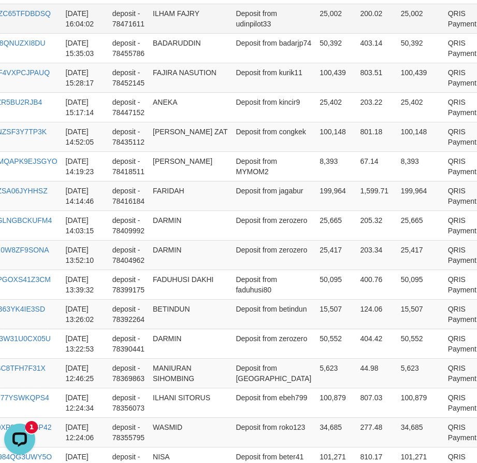
click at [170, 33] on td "ILHAM FAJRY" at bounding box center [190, 19] width 83 height 30
drag, startPoint x: 170, startPoint y: 63, endPoint x: 189, endPoint y: 64, distance: 18.7
click at [189, 33] on td "ILHAM FAJRY" at bounding box center [190, 19] width 83 height 30
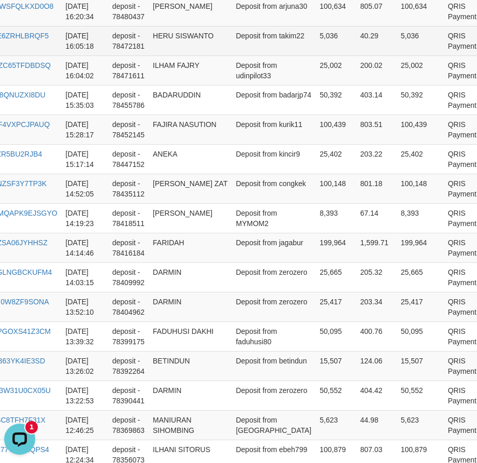
click at [166, 55] on td "HERU SISWANTO" at bounding box center [190, 41] width 83 height 30
drag, startPoint x: 166, startPoint y: 78, endPoint x: 191, endPoint y: 78, distance: 24.9
click at [191, 55] on td "HERU SISWANTO" at bounding box center [190, 41] width 83 height 30
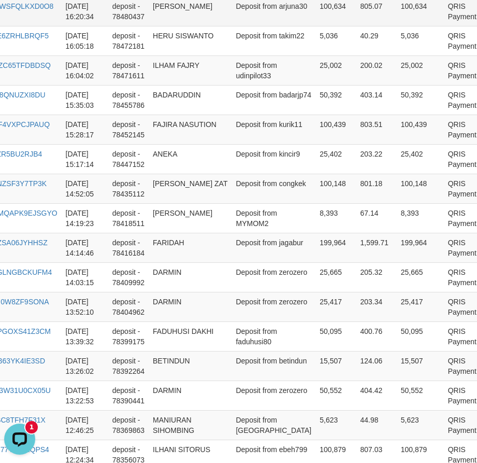
click at [158, 26] on td "[PERSON_NAME]" at bounding box center [190, 11] width 83 height 30
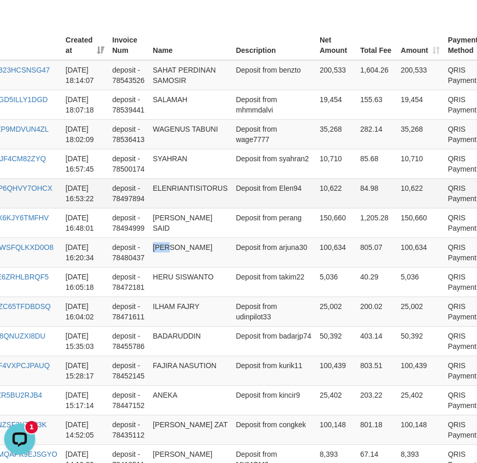
scroll to position [352, 133]
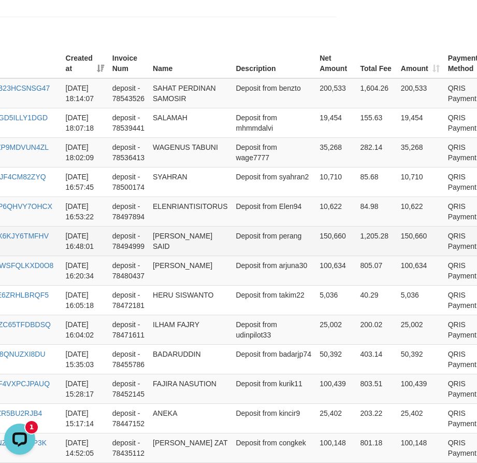
click at [155, 255] on td "[PERSON_NAME] SAID" at bounding box center [190, 241] width 83 height 30
drag, startPoint x: 155, startPoint y: 265, endPoint x: 192, endPoint y: 265, distance: 36.8
click at [192, 255] on td "[PERSON_NAME] SAID" at bounding box center [190, 241] width 83 height 30
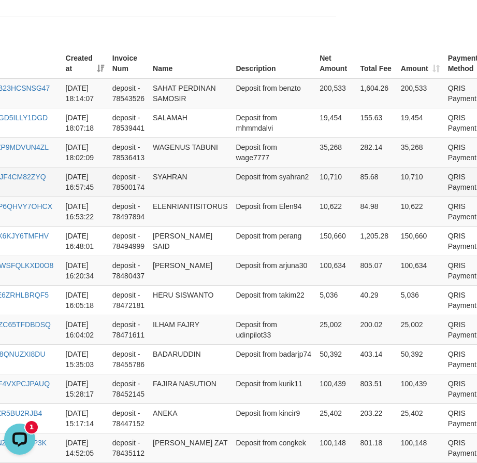
click at [229, 196] on td "SYAHRAN" at bounding box center [190, 182] width 83 height 30
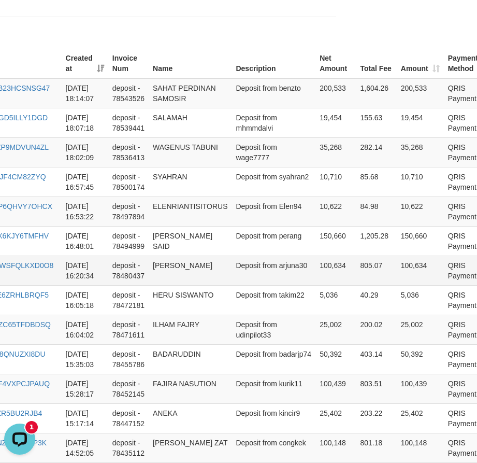
click at [153, 285] on td "[PERSON_NAME]" at bounding box center [190, 270] width 83 height 30
drag, startPoint x: 286, startPoint y: 245, endPoint x: 286, endPoint y: 233, distance: 11.9
click at [316, 226] on td "10,622" at bounding box center [336, 211] width 40 height 30
click at [167, 344] on td "ILHAM FAJRY" at bounding box center [190, 330] width 83 height 30
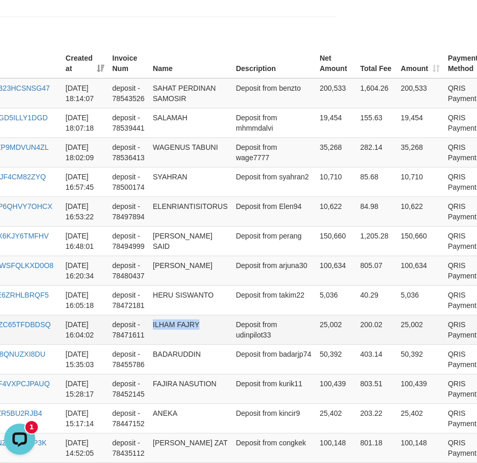
drag, startPoint x: 167, startPoint y: 379, endPoint x: 194, endPoint y: 381, distance: 27.0
click at [186, 344] on td "ILHAM FAJRY" at bounding box center [190, 330] width 83 height 30
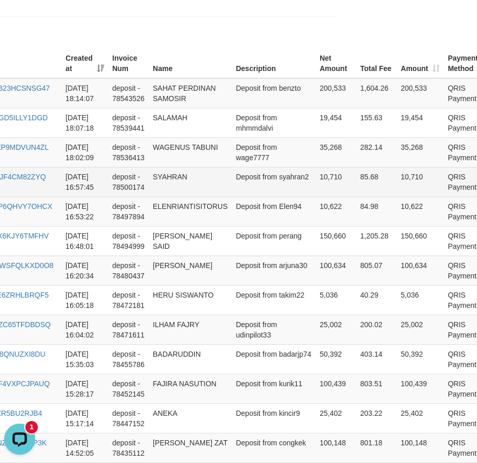
click at [259, 195] on td "Deposit from syahran2" at bounding box center [274, 182] width 84 height 30
drag, startPoint x: 228, startPoint y: 209, endPoint x: 231, endPoint y: 192, distance: 17.4
click at [228, 196] on td "SYAHRAN" at bounding box center [190, 182] width 83 height 30
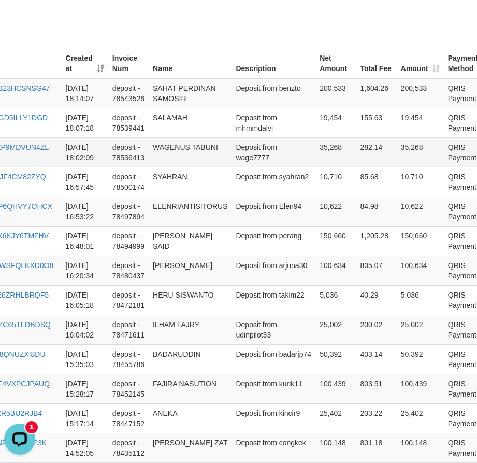
click at [261, 155] on td "Deposit from wage7777" at bounding box center [274, 152] width 84 height 30
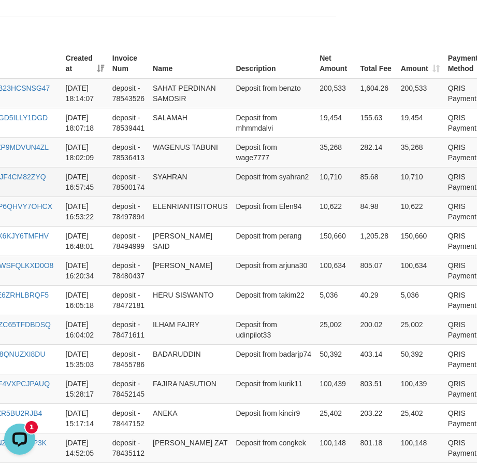
click at [165, 196] on td "SYAHRAN" at bounding box center [190, 182] width 83 height 30
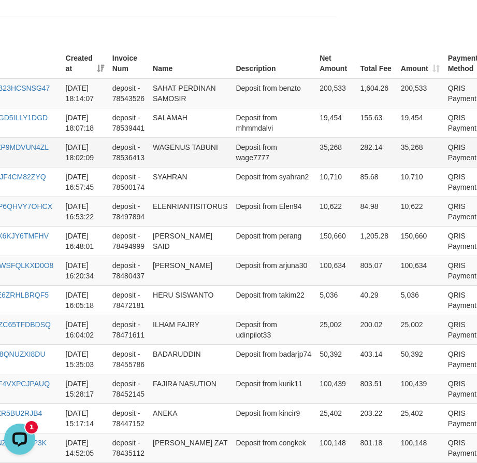
click at [168, 158] on td "WAGENUS TABUNI" at bounding box center [190, 152] width 83 height 30
drag, startPoint x: 168, startPoint y: 158, endPoint x: 202, endPoint y: 160, distance: 33.7
click at [202, 160] on td "WAGENUS TABUNI" at bounding box center [190, 152] width 83 height 30
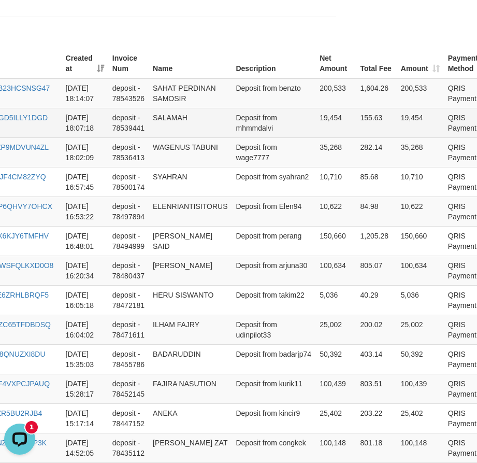
click at [166, 116] on td "SALAMAH" at bounding box center [190, 123] width 83 height 30
drag, startPoint x: 166, startPoint y: 116, endPoint x: 197, endPoint y: 133, distance: 35.7
click at [166, 116] on td "SALAMAH" at bounding box center [190, 123] width 83 height 30
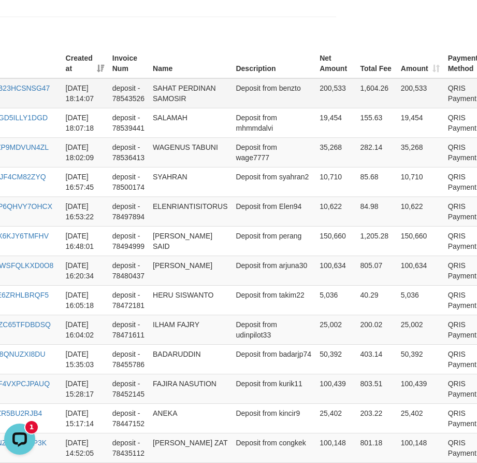
click at [166, 87] on td "SAHAT PERDINAN SAMOSIR" at bounding box center [190, 93] width 83 height 30
drag, startPoint x: 166, startPoint y: 87, endPoint x: 188, endPoint y: 97, distance: 23.9
click at [188, 97] on td "SAHAT PERDINAN SAMOSIR" at bounding box center [190, 93] width 83 height 30
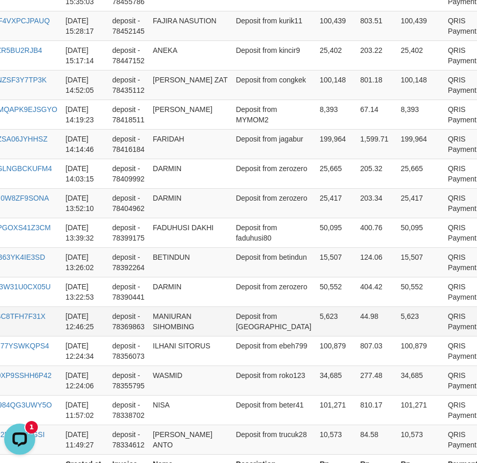
scroll to position [1025, 133]
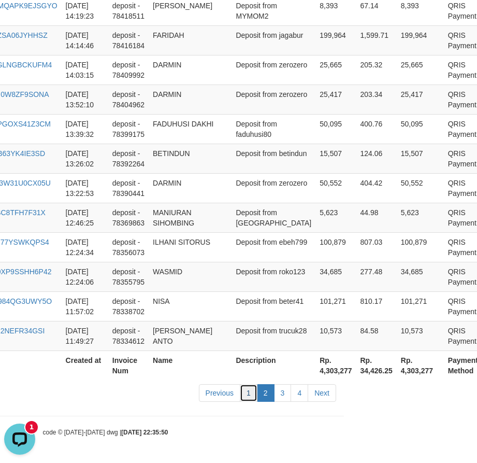
click at [250, 393] on link "1" at bounding box center [249, 393] width 18 height 18
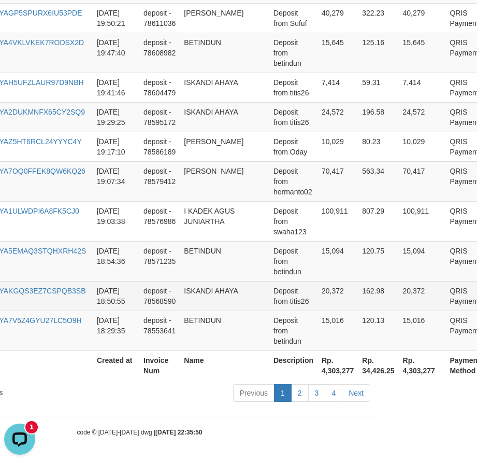
click at [358, 297] on td "162.98" at bounding box center [378, 296] width 40 height 30
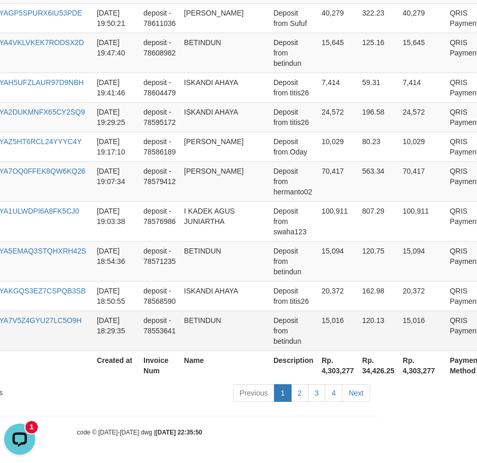
click at [399, 318] on td "15,016" at bounding box center [422, 330] width 47 height 40
click at [399, 321] on td "15,016" at bounding box center [422, 330] width 47 height 40
click at [200, 324] on td "BETINDUN" at bounding box center [225, 330] width 90 height 40
drag, startPoint x: 200, startPoint y: 324, endPoint x: 483, endPoint y: 320, distance: 283.4
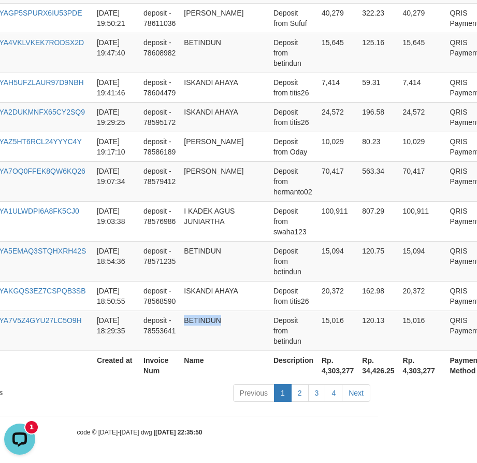
click at [202, 323] on td "BETINDUN" at bounding box center [225, 330] width 90 height 40
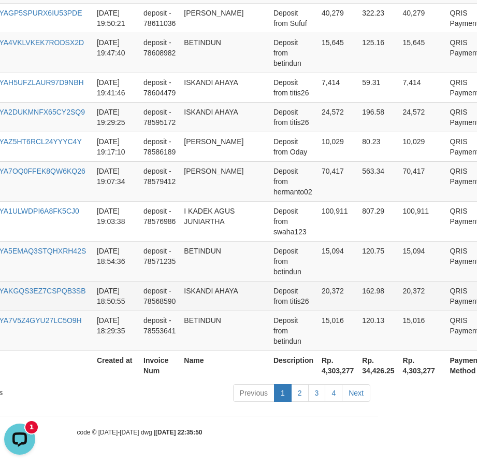
click at [186, 290] on td "ISKANDI AHAYA" at bounding box center [225, 296] width 90 height 30
click at [207, 298] on td "ISKANDI AHAYA" at bounding box center [225, 296] width 90 height 30
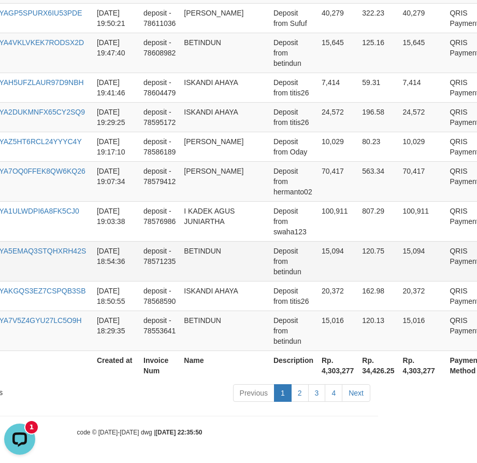
click at [196, 252] on td "BETINDUN" at bounding box center [225, 261] width 90 height 40
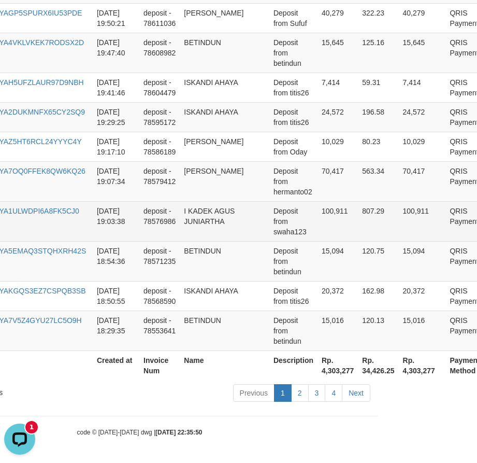
click at [193, 207] on td "I KADEK AGUS JUNIARTHA" at bounding box center [225, 221] width 90 height 40
click at [183, 210] on td "I KADEK AGUS JUNIARTHA" at bounding box center [225, 221] width 90 height 40
drag, startPoint x: 183, startPoint y: 210, endPoint x: 221, endPoint y: 232, distance: 43.9
click at [221, 232] on td "I KADEK AGUS JUNIARTHA" at bounding box center [225, 221] width 90 height 40
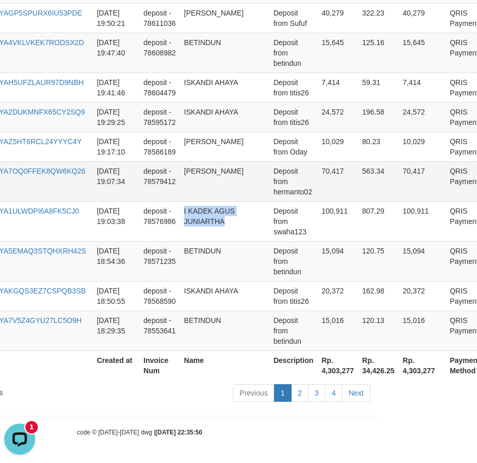
click at [190, 169] on td "[PERSON_NAME]" at bounding box center [225, 181] width 90 height 40
drag, startPoint x: 190, startPoint y: 169, endPoint x: 200, endPoint y: 182, distance: 15.9
click at [200, 182] on td "[PERSON_NAME]" at bounding box center [225, 181] width 90 height 40
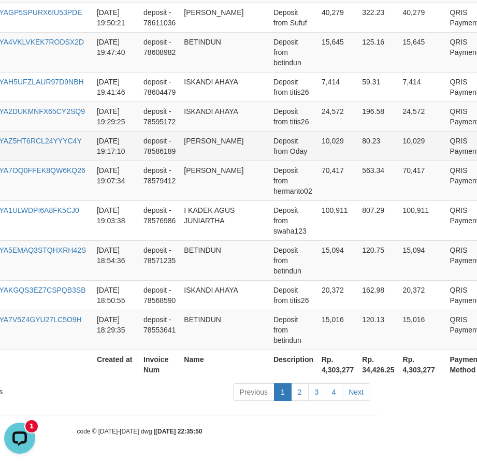
click at [189, 142] on td "[PERSON_NAME]" at bounding box center [225, 146] width 90 height 30
drag, startPoint x: 189, startPoint y: 142, endPoint x: 216, endPoint y: 149, distance: 27.8
click at [216, 149] on td "[PERSON_NAME]" at bounding box center [225, 146] width 90 height 30
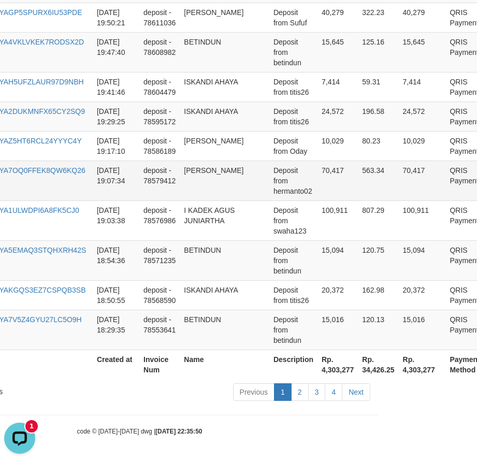
click at [318, 173] on td "70,417" at bounding box center [338, 181] width 40 height 40
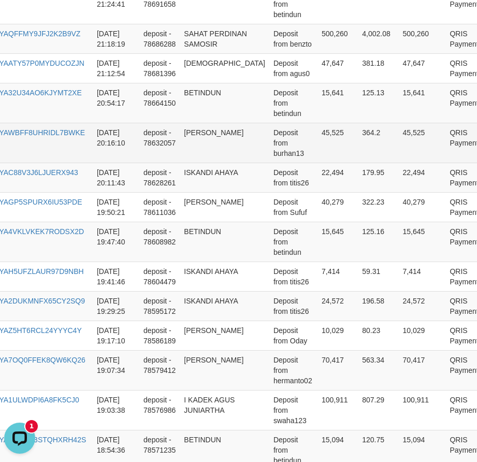
scroll to position [787, 99]
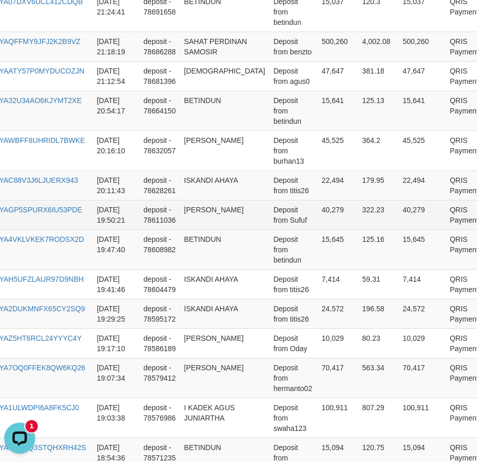
click at [195, 216] on td "[PERSON_NAME]" at bounding box center [225, 215] width 90 height 30
drag, startPoint x: 199, startPoint y: 219, endPoint x: 213, endPoint y: 228, distance: 16.7
click at [213, 228] on td "[PERSON_NAME]" at bounding box center [225, 215] width 90 height 30
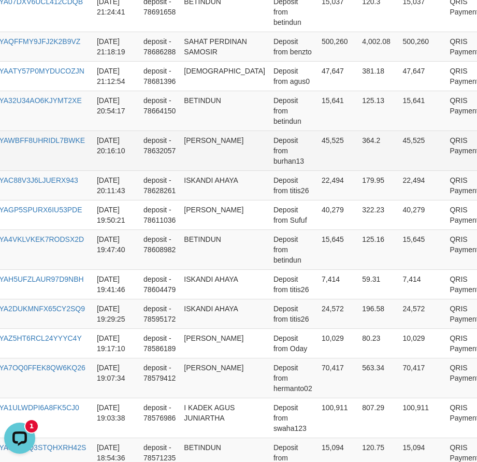
click at [269, 169] on td "Deposit from burhan13" at bounding box center [293, 151] width 48 height 40
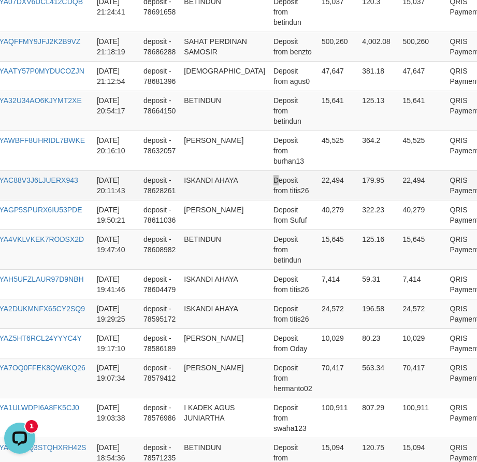
click at [269, 189] on td "Deposit from titis26" at bounding box center [293, 185] width 48 height 30
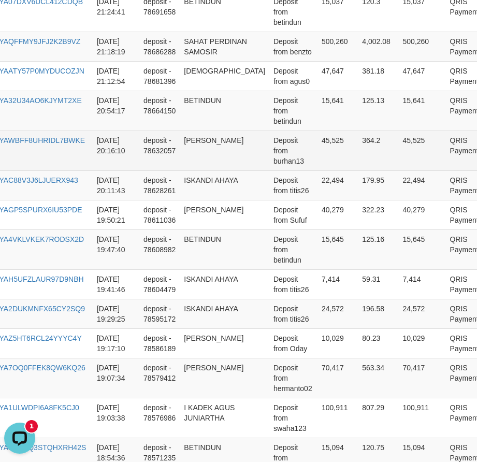
click at [318, 154] on td "45,525" at bounding box center [338, 151] width 40 height 40
click at [192, 152] on td "[PERSON_NAME]" at bounding box center [225, 151] width 90 height 40
drag, startPoint x: 192, startPoint y: 152, endPoint x: 200, endPoint y: 159, distance: 11.0
click at [200, 159] on td "[PERSON_NAME]" at bounding box center [225, 151] width 90 height 40
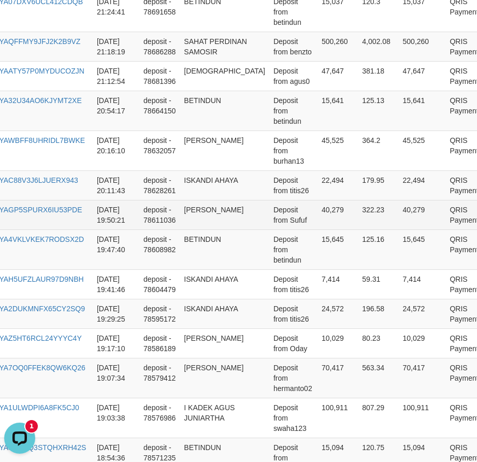
drag, startPoint x: 323, startPoint y: 225, endPoint x: 319, endPoint y: 212, distance: 13.5
click at [358, 217] on td "322.23" at bounding box center [378, 215] width 40 height 30
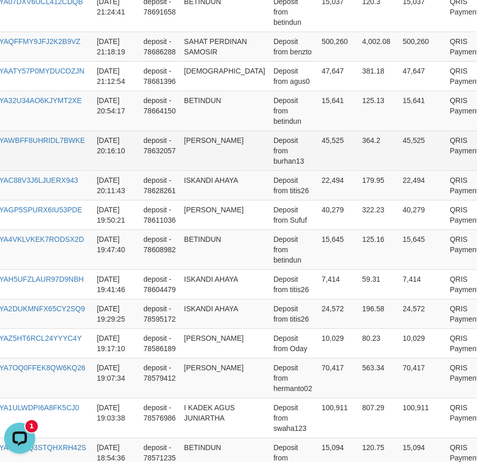
scroll to position [735, 99]
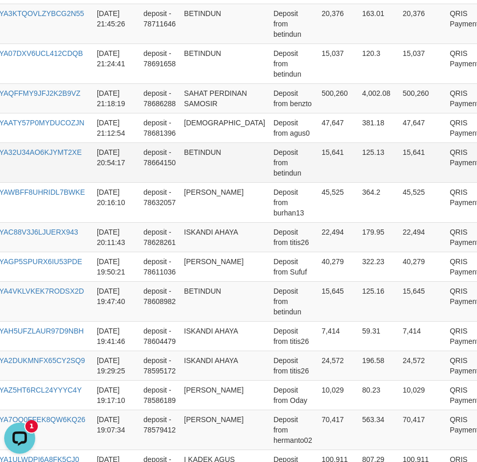
click at [318, 178] on td "15,641" at bounding box center [338, 162] width 40 height 40
drag, startPoint x: 351, startPoint y: 168, endPoint x: 349, endPoint y: 156, distance: 12.2
click at [358, 167] on td "125.13" at bounding box center [378, 162] width 40 height 40
click at [273, 110] on td "Deposit from benzto" at bounding box center [293, 98] width 48 height 30
click at [195, 94] on td "SAHAT PERDINAN SAMOSIR" at bounding box center [225, 98] width 90 height 30
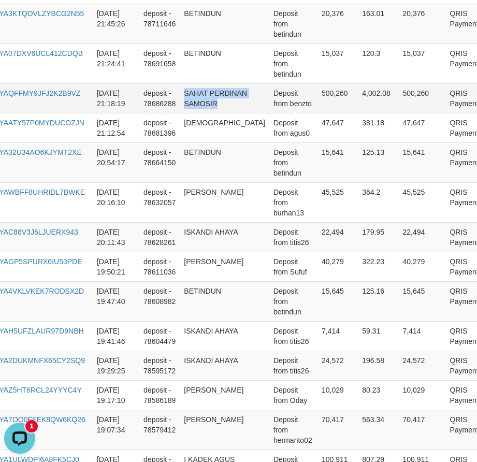
drag, startPoint x: 195, startPoint y: 94, endPoint x: 212, endPoint y: 115, distance: 27.6
click at [212, 113] on td "SAHAT PERDINAN SAMOSIR" at bounding box center [225, 98] width 90 height 30
click at [196, 88] on td "SAHAT PERDINAN SAMOSIR" at bounding box center [225, 98] width 90 height 30
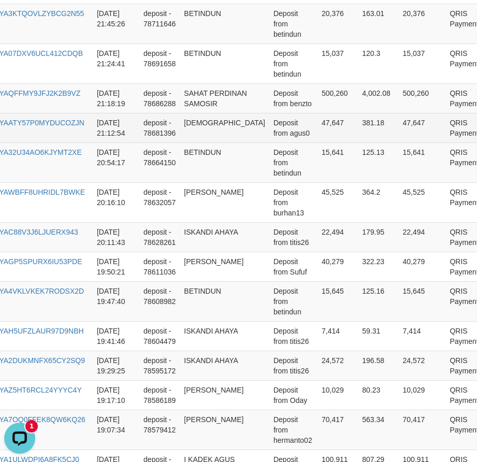
click at [191, 126] on td "[DEMOGRAPHIC_DATA]" at bounding box center [225, 128] width 90 height 30
click at [192, 126] on td "[DEMOGRAPHIC_DATA]" at bounding box center [225, 128] width 90 height 30
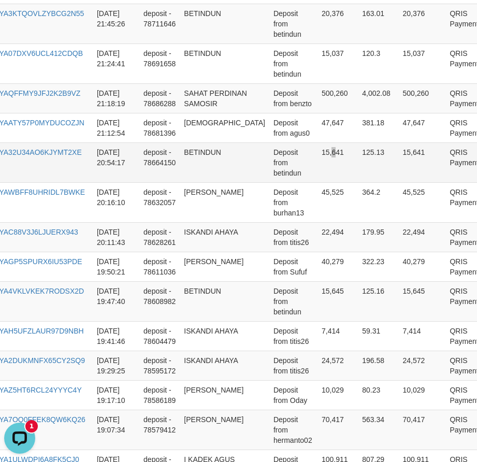
click at [318, 181] on td "15,641" at bounding box center [338, 162] width 40 height 40
click at [318, 88] on td "500,260" at bounding box center [338, 98] width 40 height 30
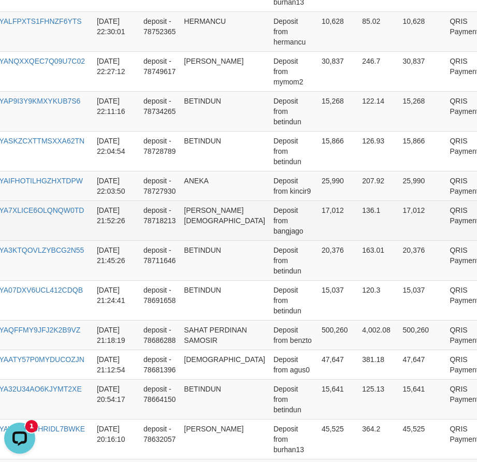
click at [197, 205] on td "[PERSON_NAME][DEMOGRAPHIC_DATA]" at bounding box center [225, 221] width 90 height 40
drag, startPoint x: 197, startPoint y: 205, endPoint x: 217, endPoint y: 233, distance: 34.2
click at [217, 233] on td "[PERSON_NAME][DEMOGRAPHIC_DATA]" at bounding box center [225, 221] width 90 height 40
drag, startPoint x: 261, startPoint y: 227, endPoint x: 258, endPoint y: 218, distance: 10.3
click at [269, 226] on td "Deposit from bangjago" at bounding box center [293, 221] width 48 height 40
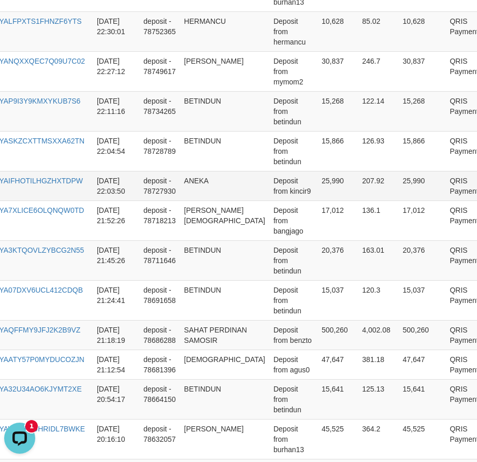
click at [185, 181] on td "ANEKA" at bounding box center [225, 186] width 90 height 30
drag, startPoint x: 253, startPoint y: 270, endPoint x: 251, endPoint y: 262, distance: 8.0
click at [269, 265] on td "Deposit from betindun" at bounding box center [293, 260] width 48 height 40
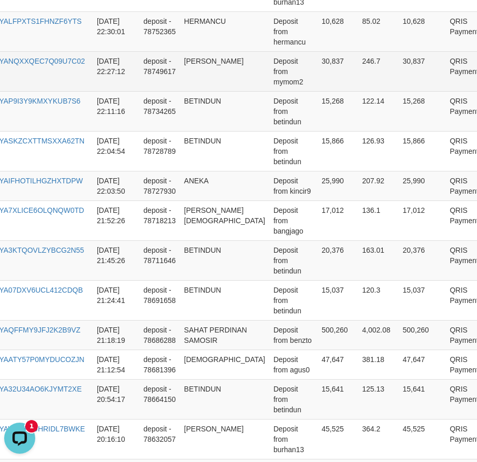
click at [194, 63] on td "[PERSON_NAME]" at bounding box center [225, 71] width 90 height 40
drag, startPoint x: 194, startPoint y: 63, endPoint x: 206, endPoint y: 69, distance: 13.7
click at [206, 69] on td "[PERSON_NAME]" at bounding box center [225, 71] width 90 height 40
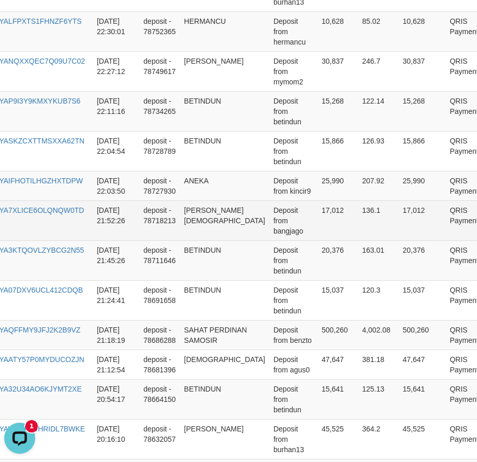
drag, startPoint x: 244, startPoint y: 230, endPoint x: 235, endPoint y: 201, distance: 29.8
click at [269, 216] on td "Deposit from bangjago" at bounding box center [293, 221] width 48 height 40
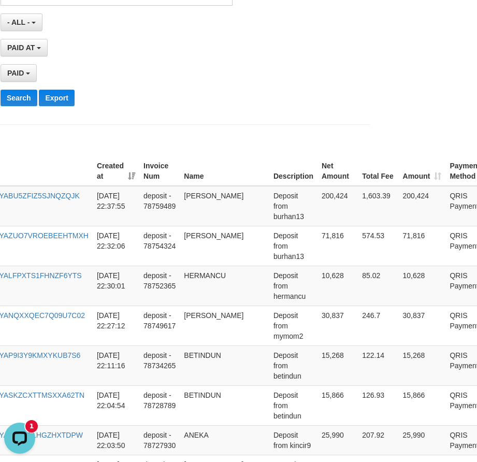
scroll to position [241, 99]
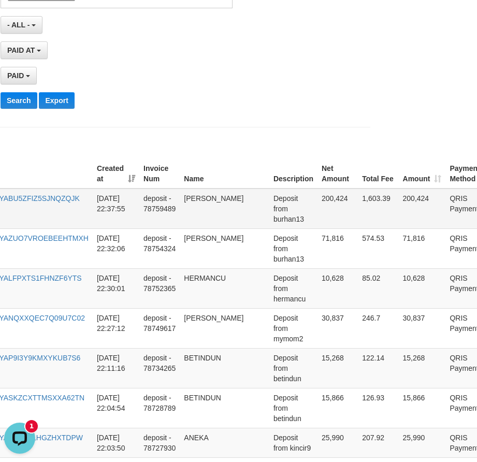
click at [196, 211] on td "[PERSON_NAME]" at bounding box center [225, 209] width 90 height 40
drag, startPoint x: 196, startPoint y: 211, endPoint x: 194, endPoint y: 197, distance: 14.7
click at [194, 197] on td "[PERSON_NAME]" at bounding box center [225, 209] width 90 height 40
